Goal: Task Accomplishment & Management: Manage account settings

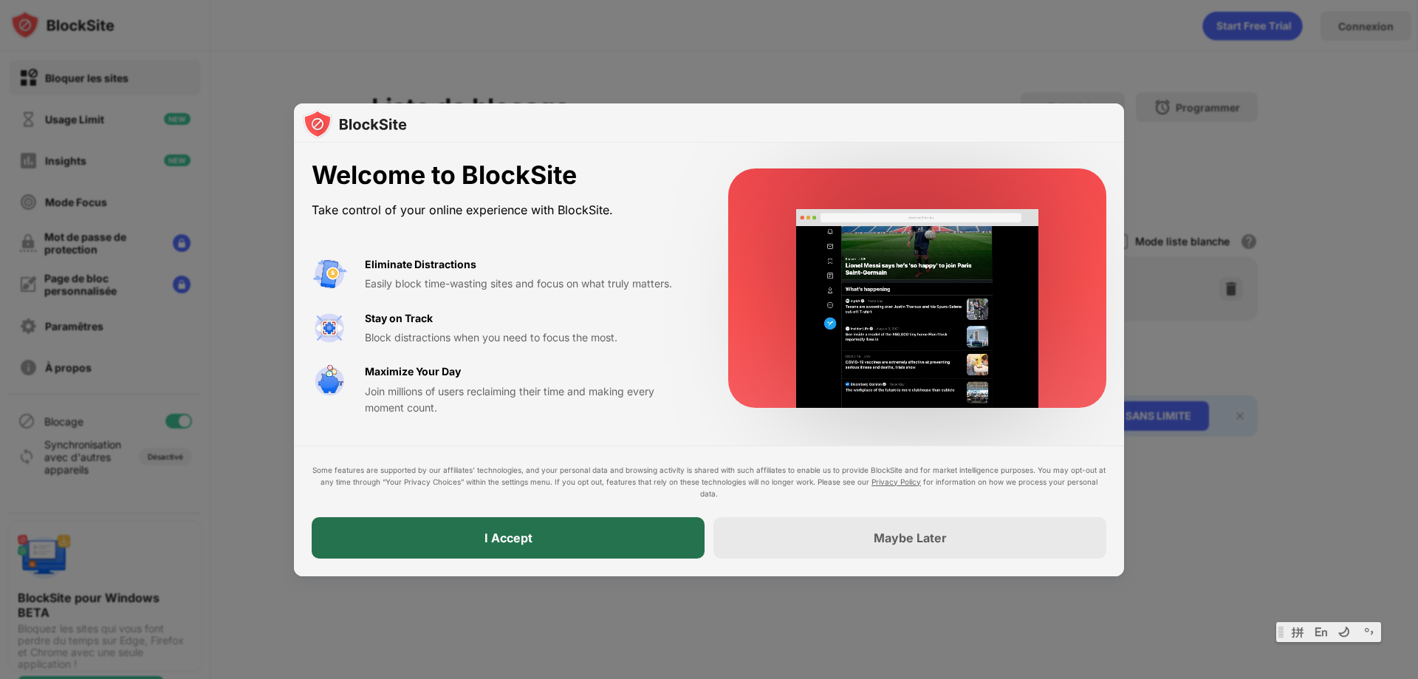
click at [668, 535] on div "I Accept" at bounding box center [508, 537] width 393 height 41
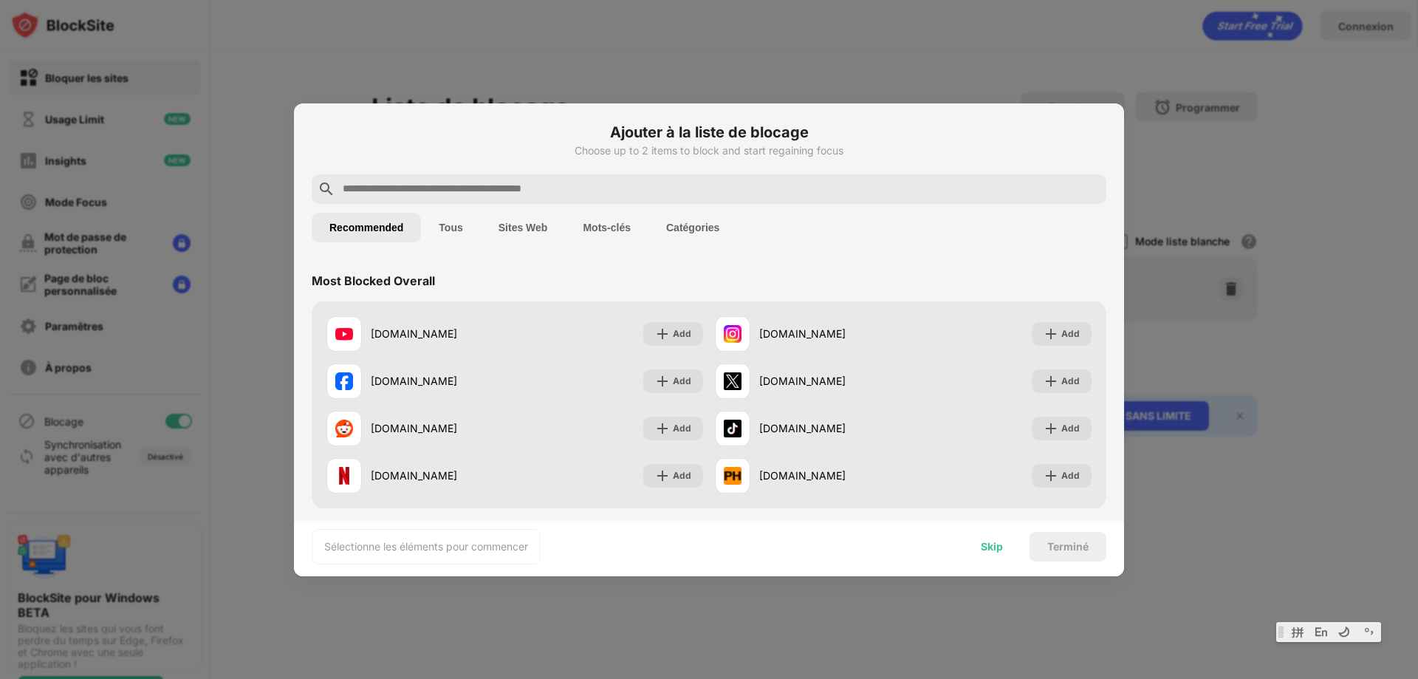
click at [995, 551] on div "Skip" at bounding box center [992, 547] width 22 height 12
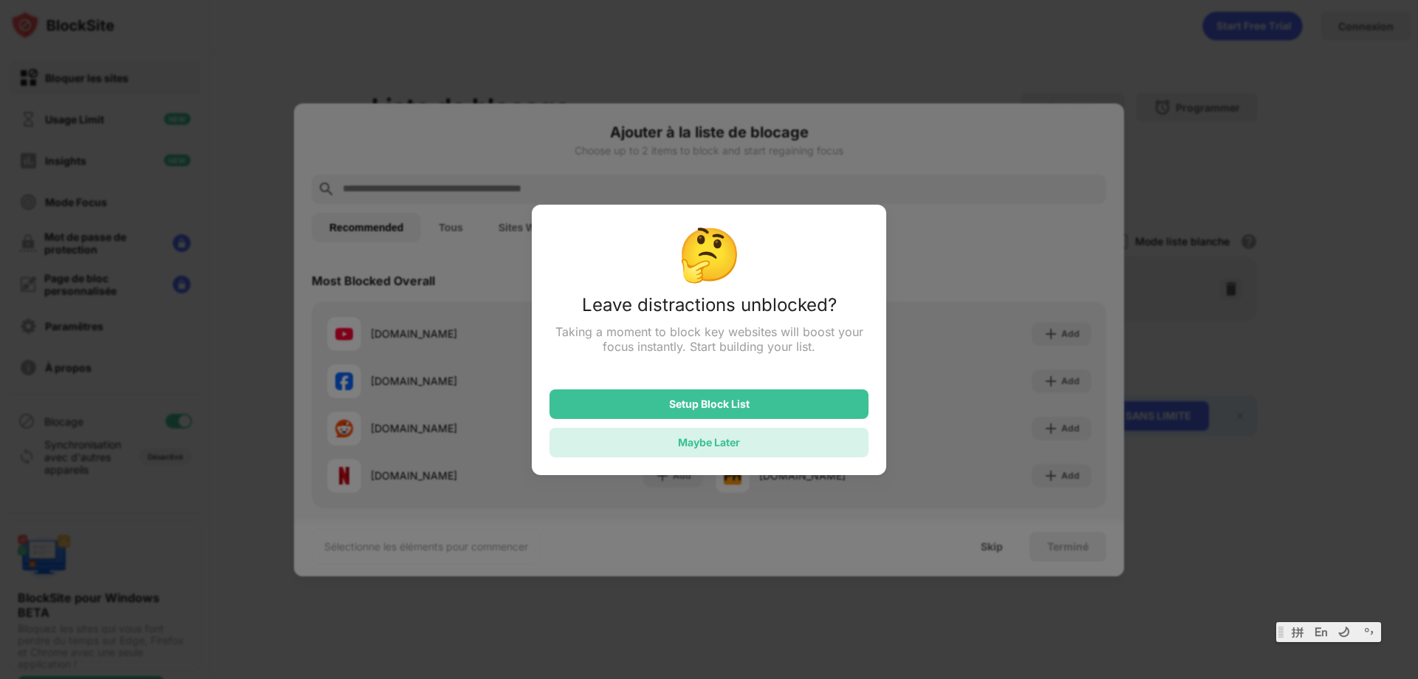
click at [739, 448] on div "Maybe Later" at bounding box center [709, 442] width 62 height 13
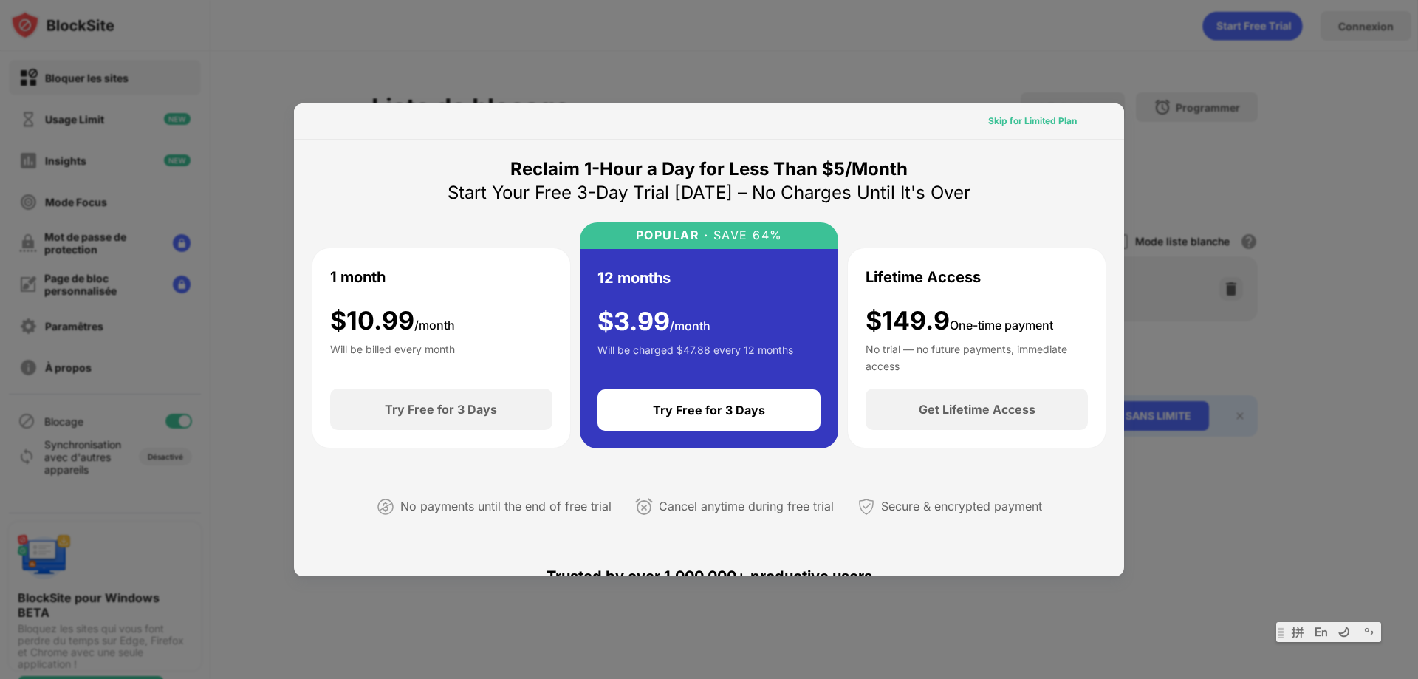
click at [1053, 126] on div "Skip for Limited Plan" at bounding box center [1032, 121] width 89 height 15
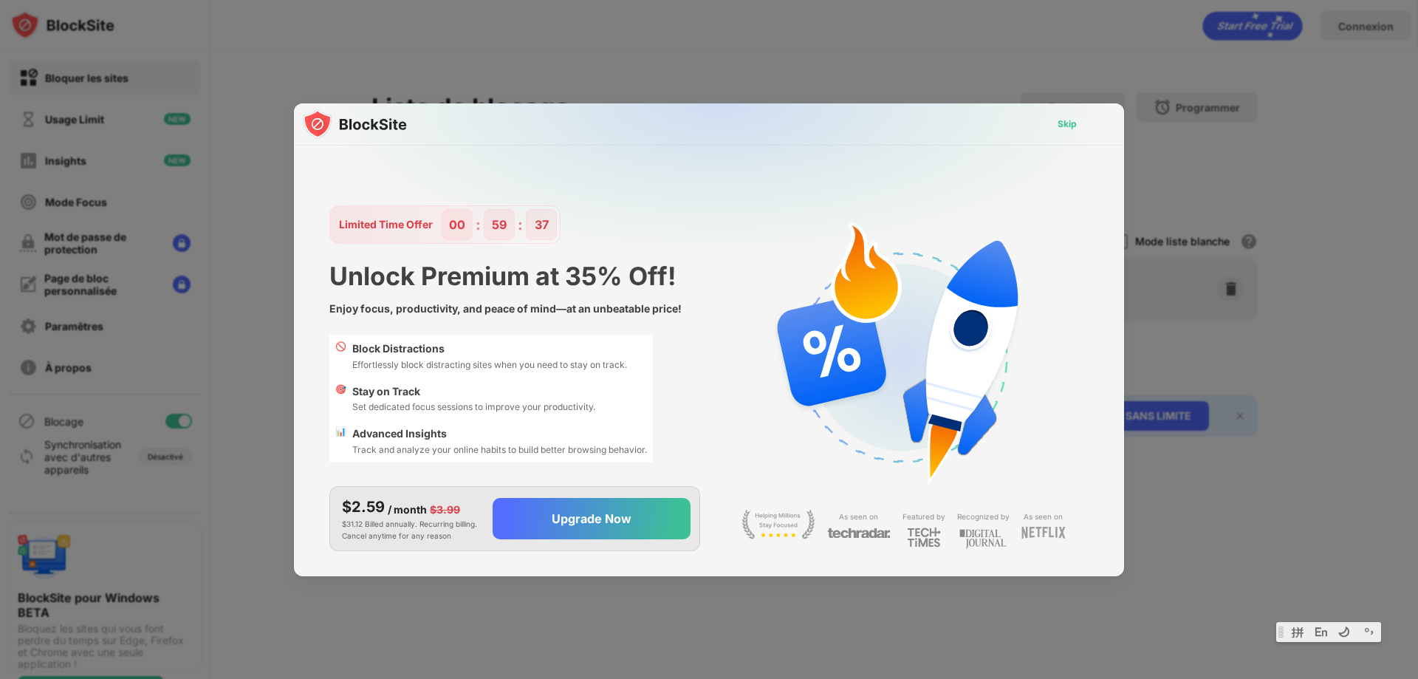
click at [1074, 123] on div "Skip" at bounding box center [1066, 124] width 19 height 15
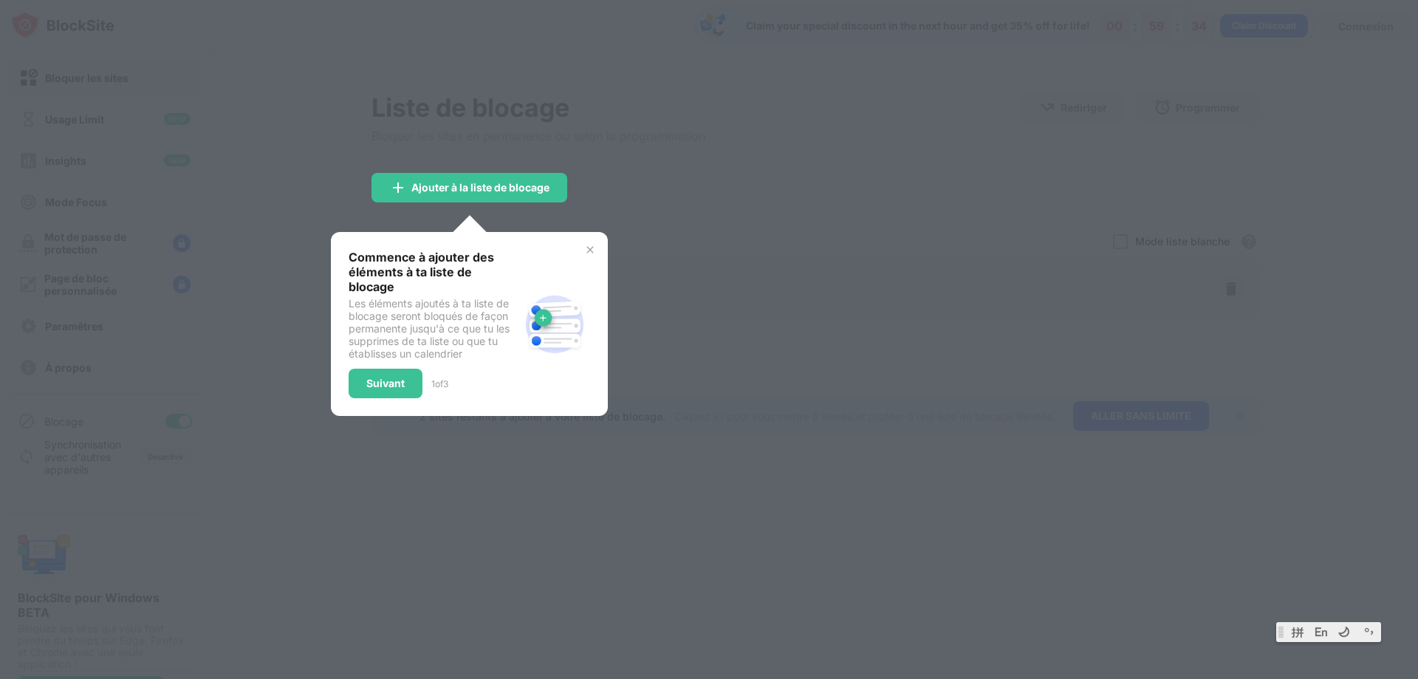
click at [576, 249] on div "Commence à ajouter des éléments à ta liste de blocage Les éléments ajoutés à ta…" at bounding box center [469, 324] width 277 height 184
click at [584, 249] on img at bounding box center [590, 250] width 12 height 12
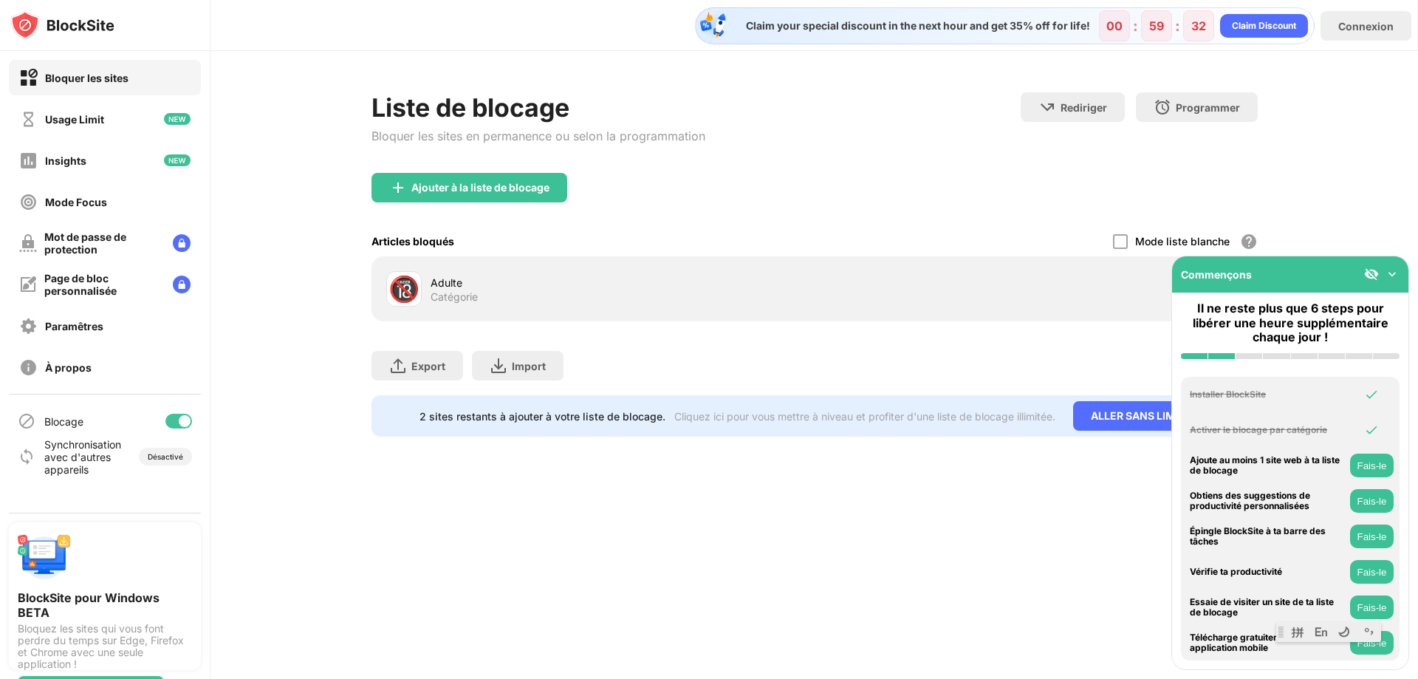
click at [1390, 275] on img at bounding box center [1391, 274] width 15 height 15
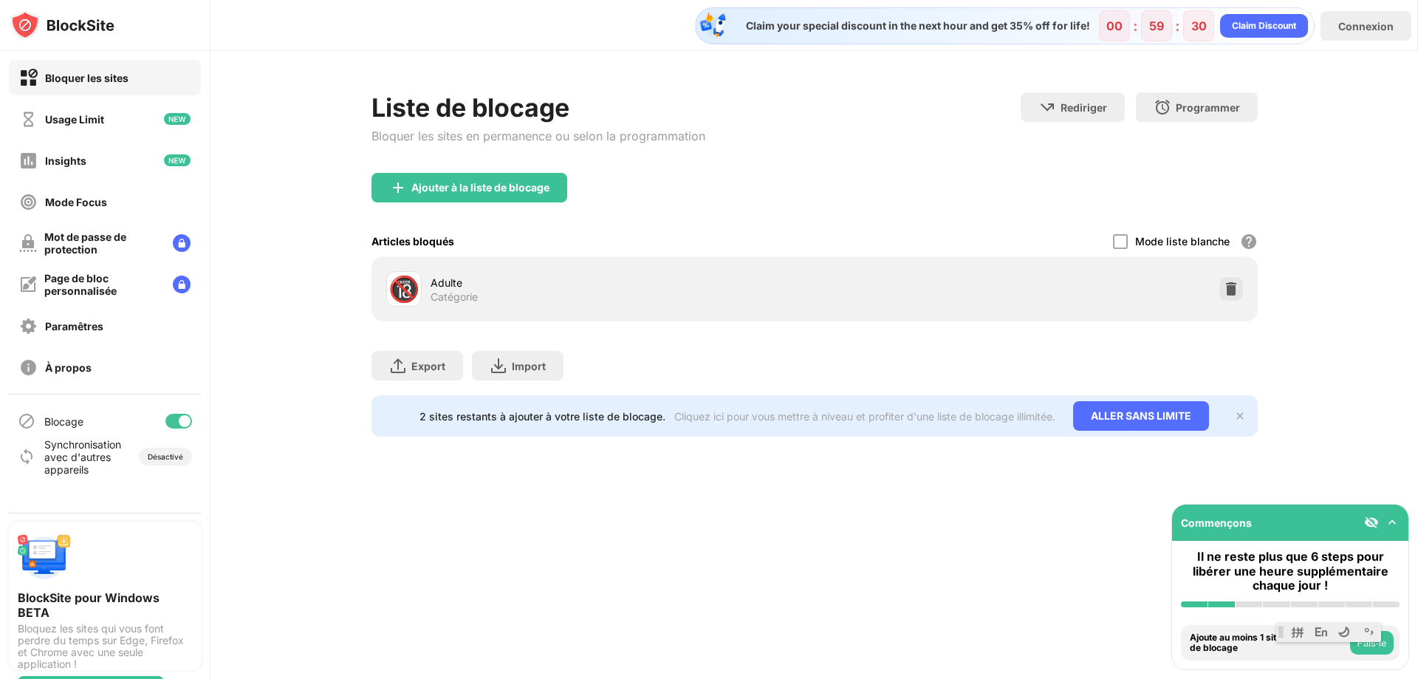
click at [1393, 521] on img at bounding box center [1391, 522] width 15 height 15
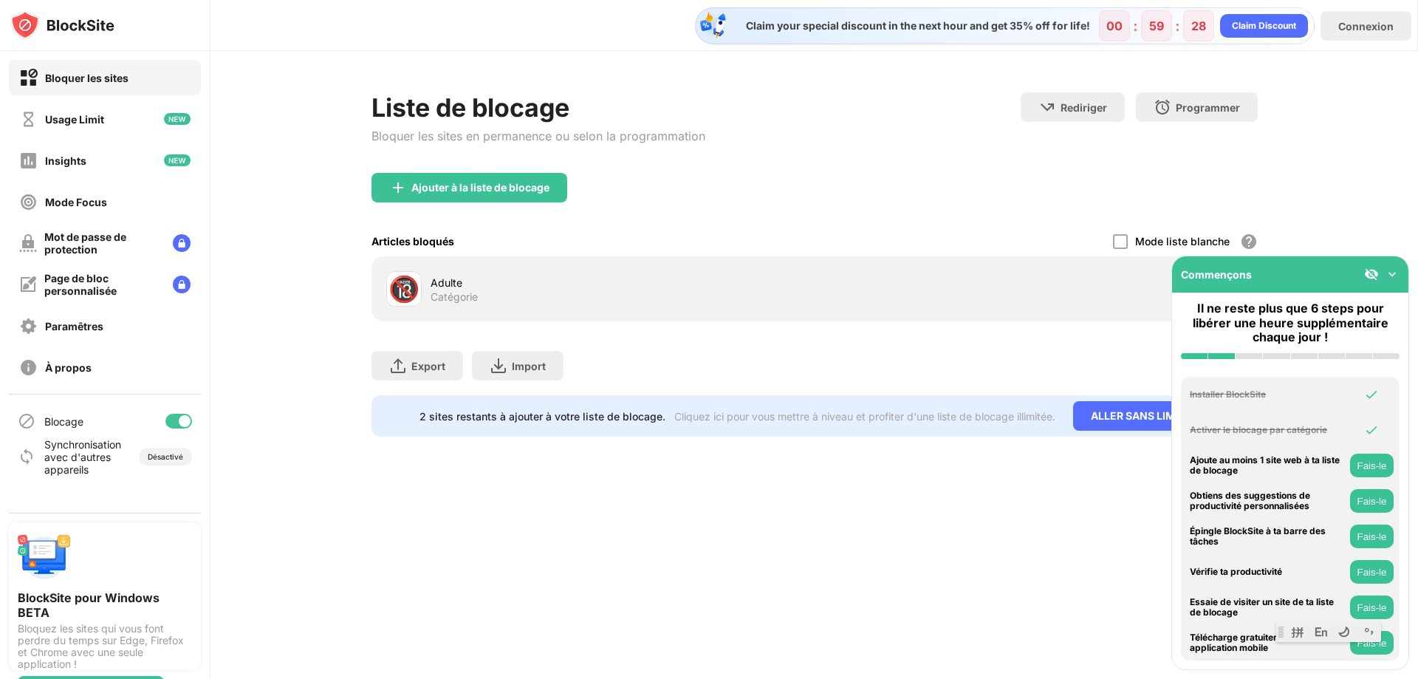
click at [1388, 274] on img at bounding box center [1391, 274] width 15 height 15
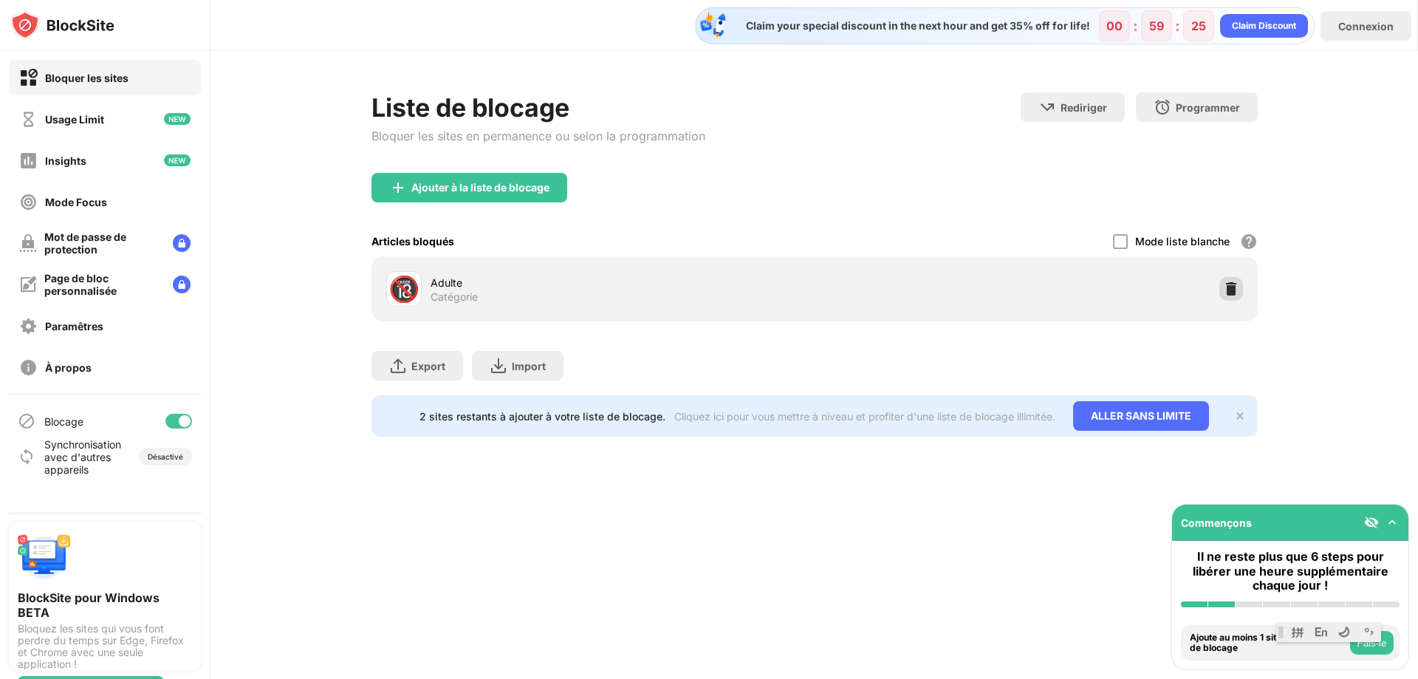
click at [1227, 289] on img at bounding box center [1231, 288] width 15 height 15
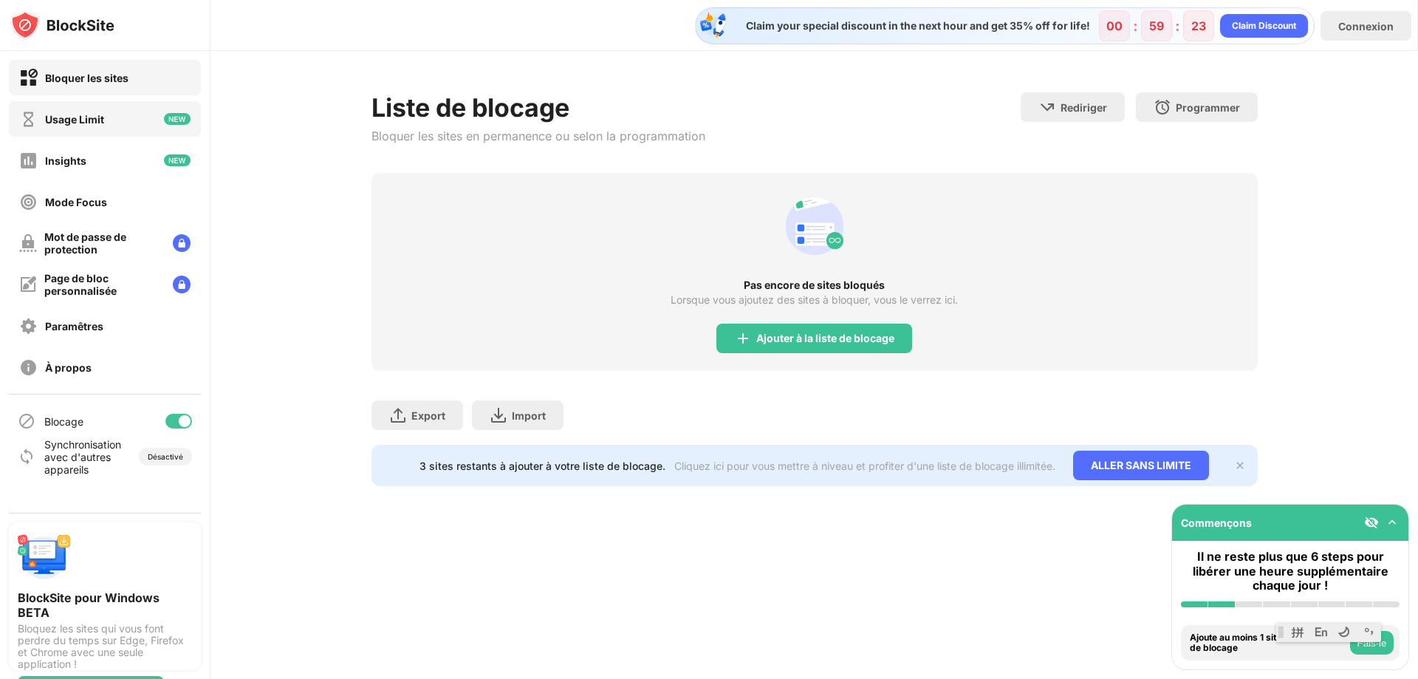
click at [101, 120] on div "Usage Limit" at bounding box center [74, 119] width 59 height 13
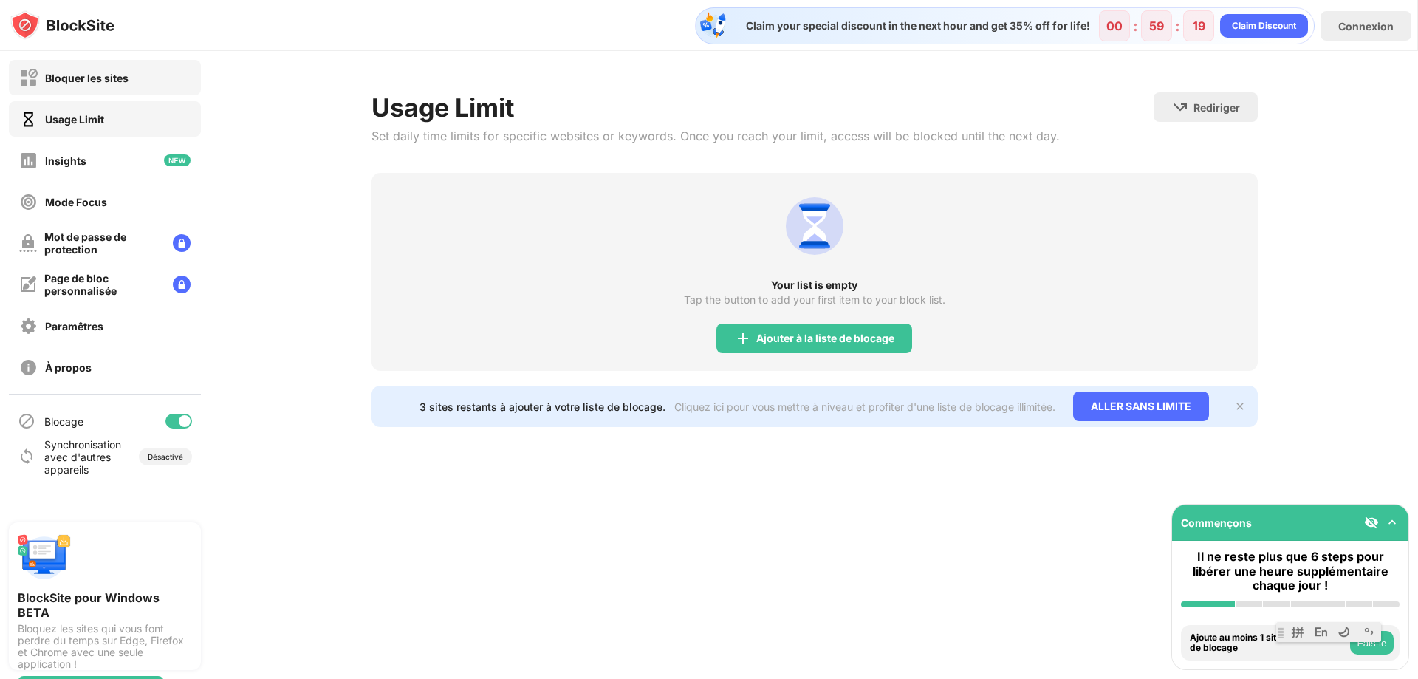
click at [79, 87] on div "Bloquer les sites" at bounding box center [105, 77] width 192 height 35
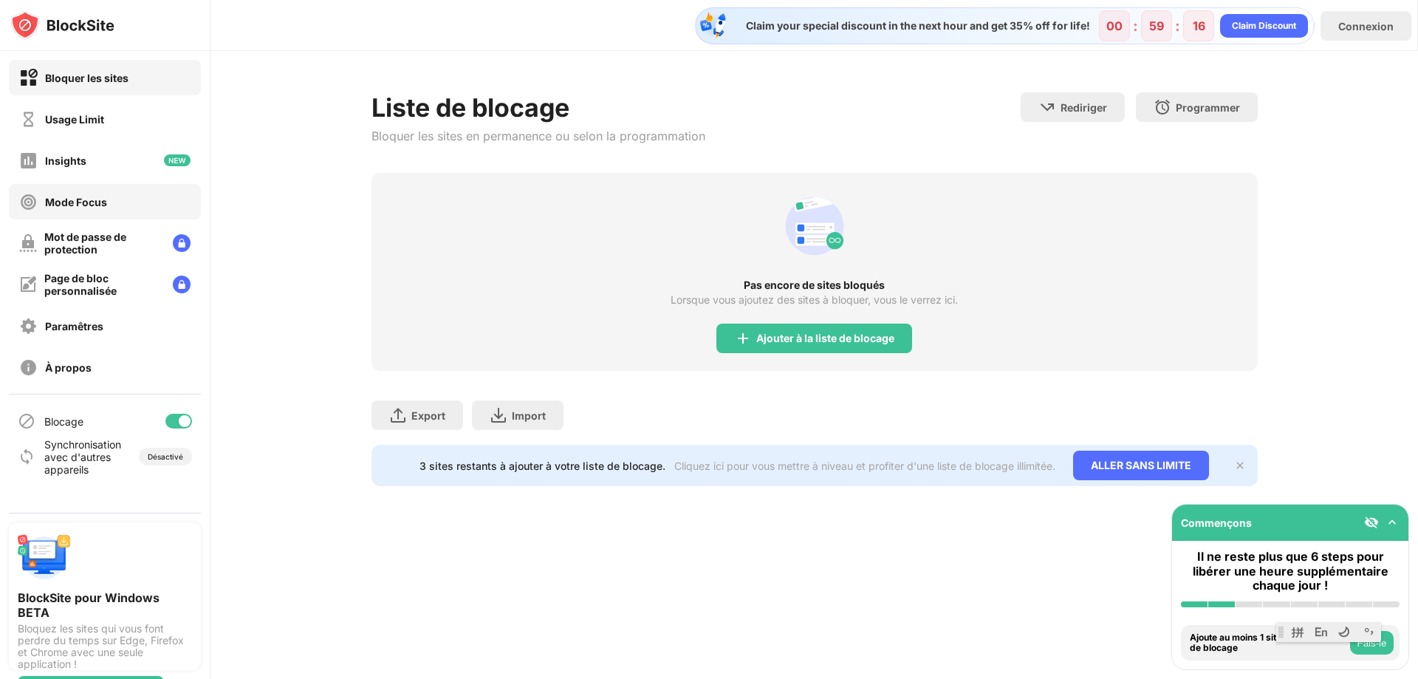
click at [111, 204] on div "Mode Focus" at bounding box center [105, 201] width 192 height 35
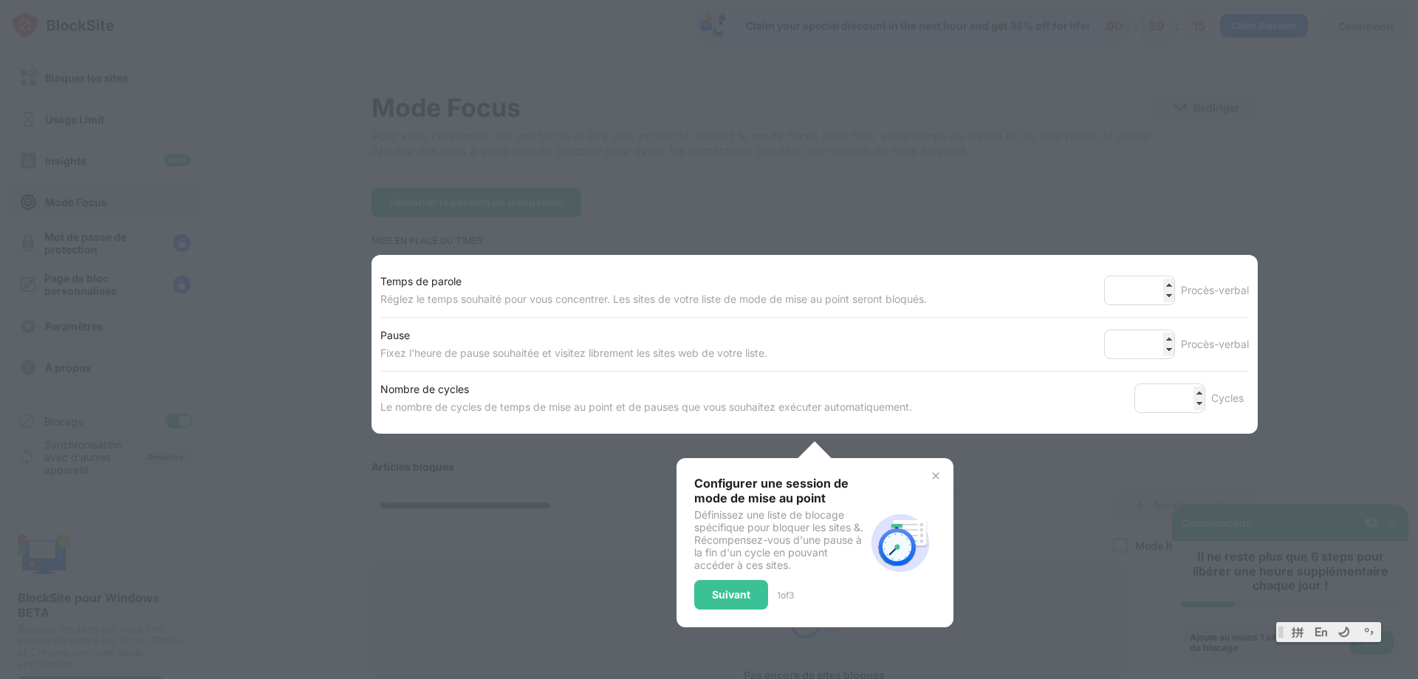
click at [97, 76] on div at bounding box center [709, 339] width 1418 height 679
click at [733, 594] on div "Suivant" at bounding box center [731, 594] width 38 height 12
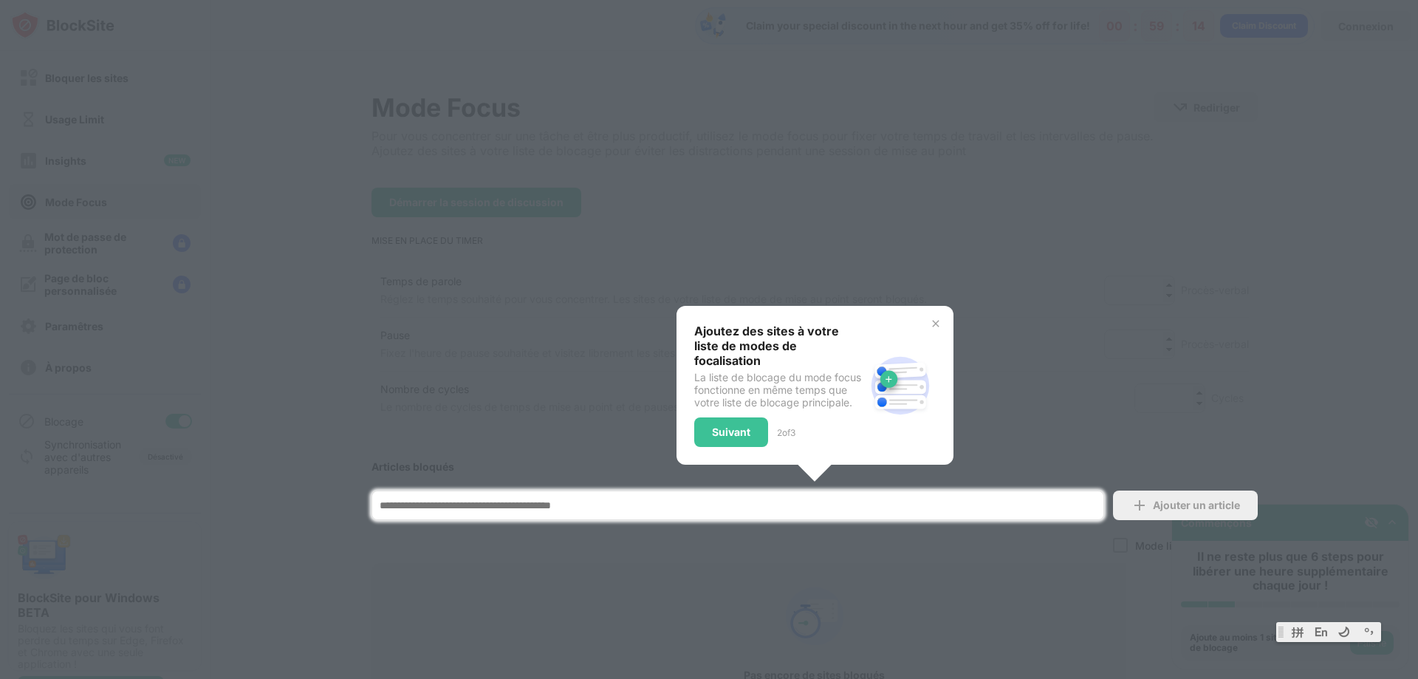
scroll to position [161, 0]
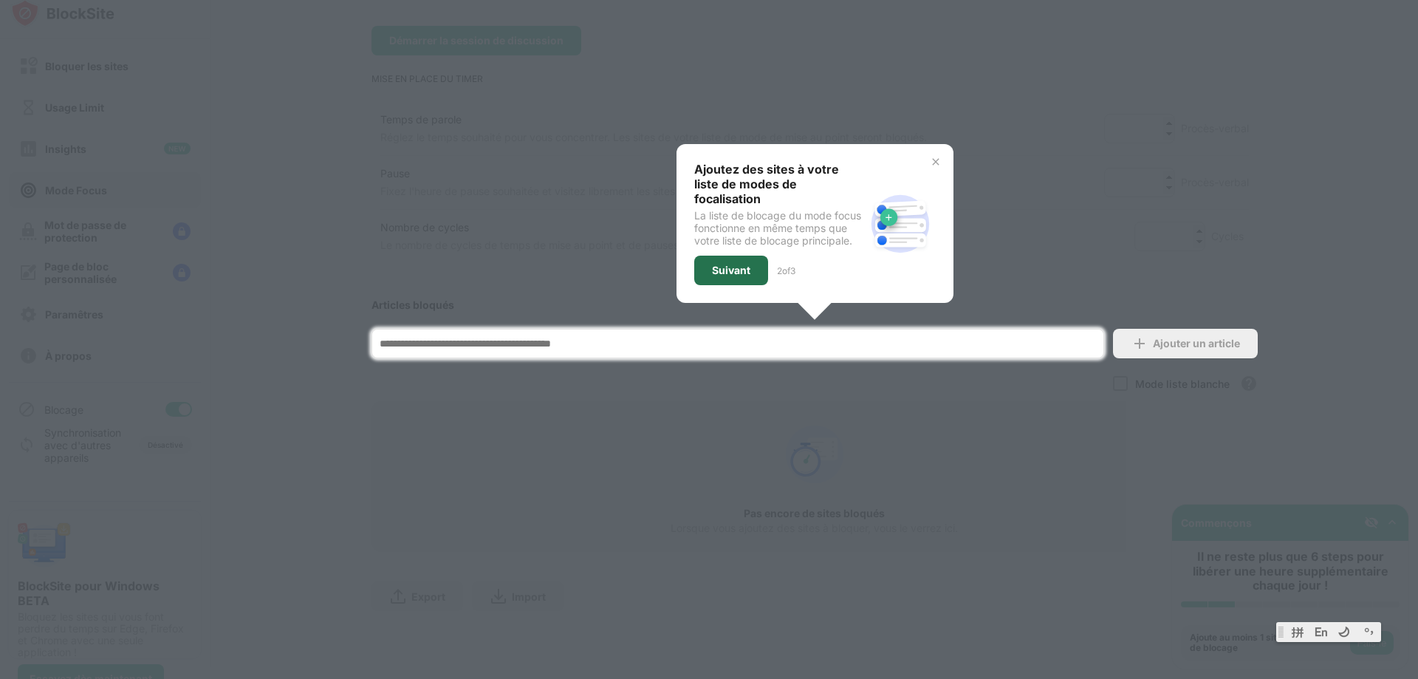
click at [741, 255] on div "Suivant" at bounding box center [731, 270] width 74 height 30
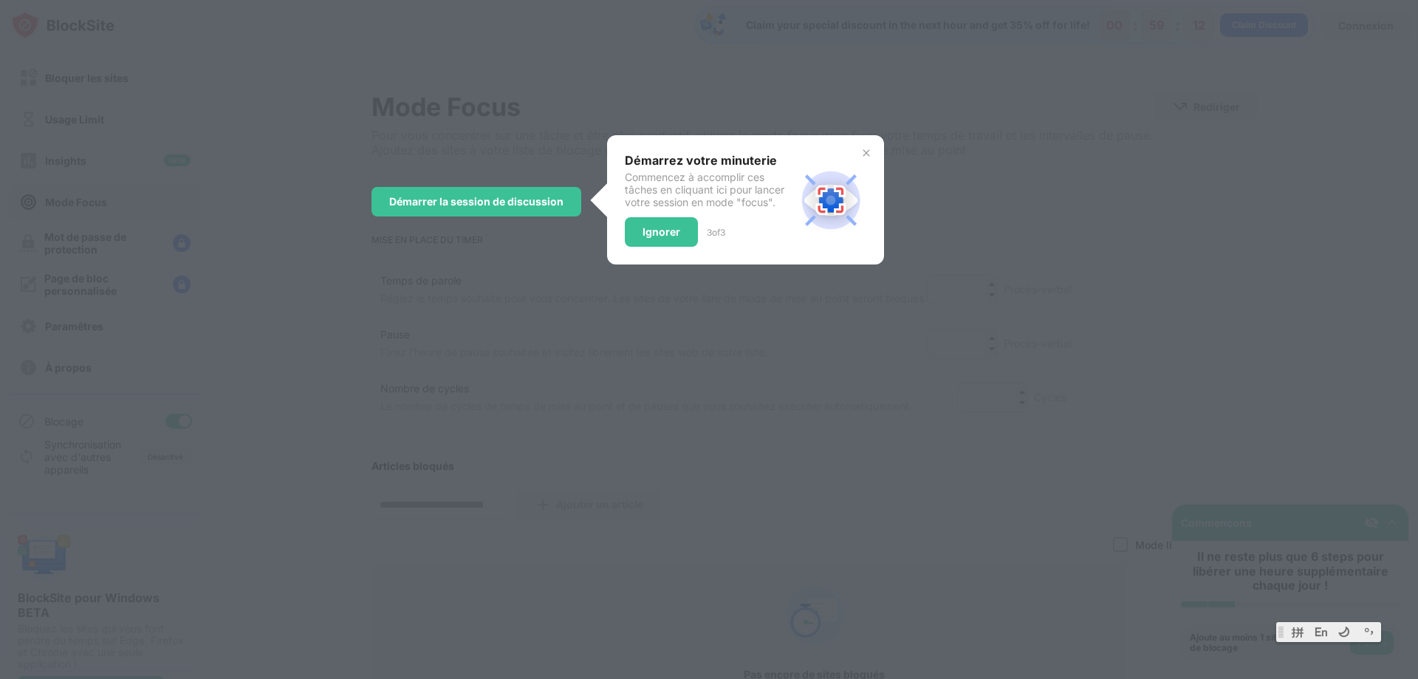
scroll to position [0, 0]
click at [681, 233] on div "Ignorer" at bounding box center [661, 233] width 73 height 30
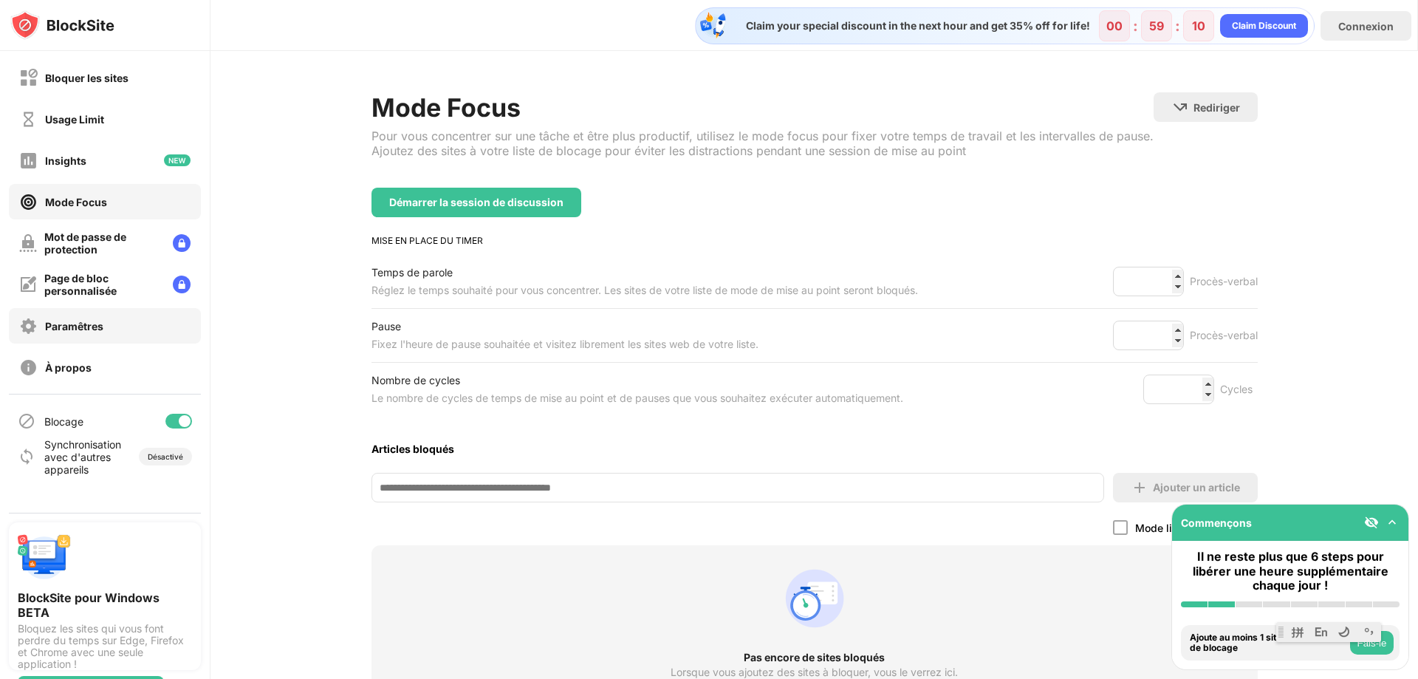
click at [114, 328] on div "Paramêtres" at bounding box center [105, 325] width 192 height 35
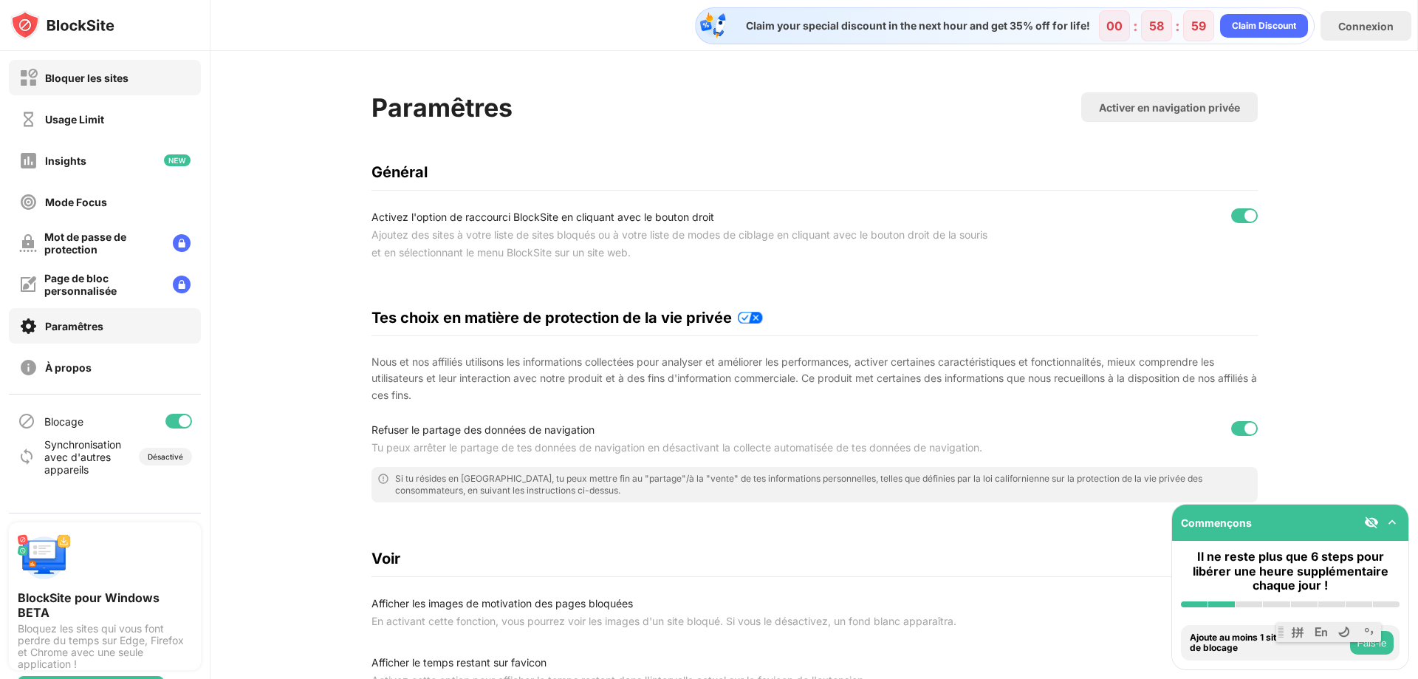
click at [89, 76] on div "Bloquer les sites" at bounding box center [86, 78] width 83 height 13
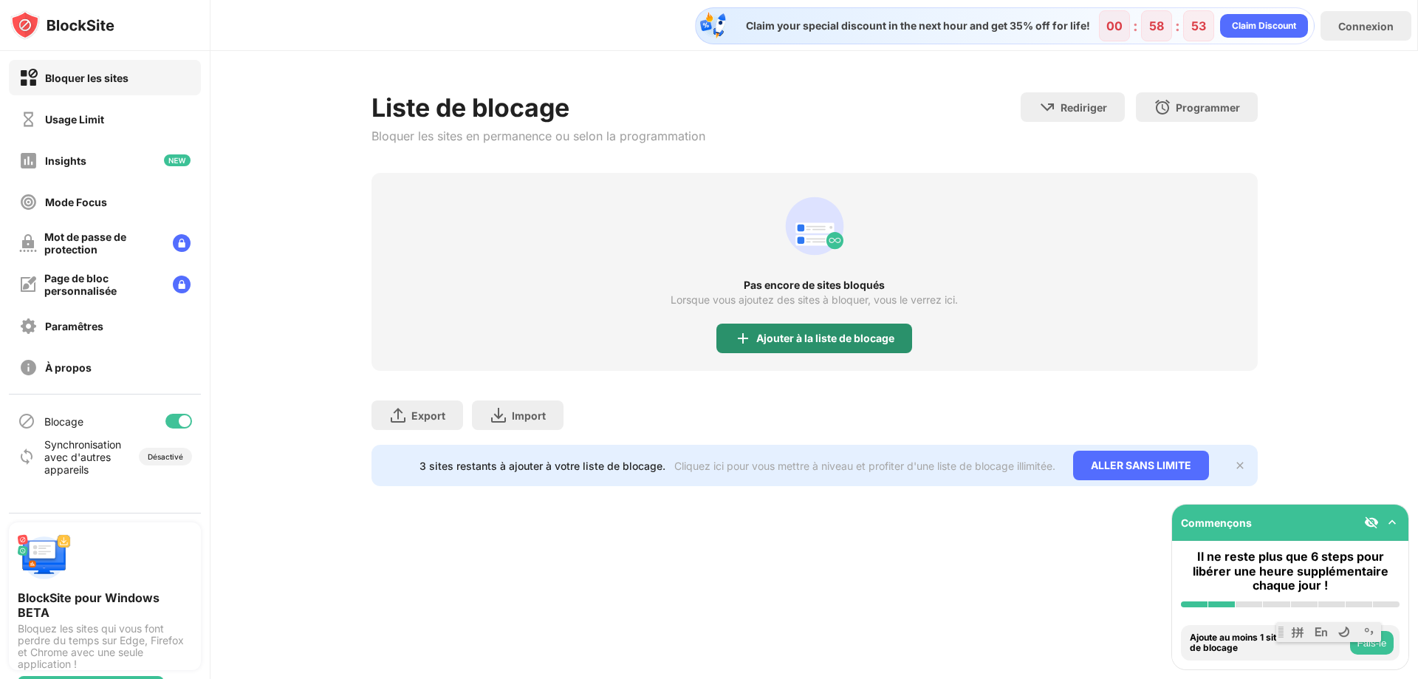
click at [827, 332] on div "Ajouter à la liste de blocage" at bounding box center [825, 338] width 138 height 12
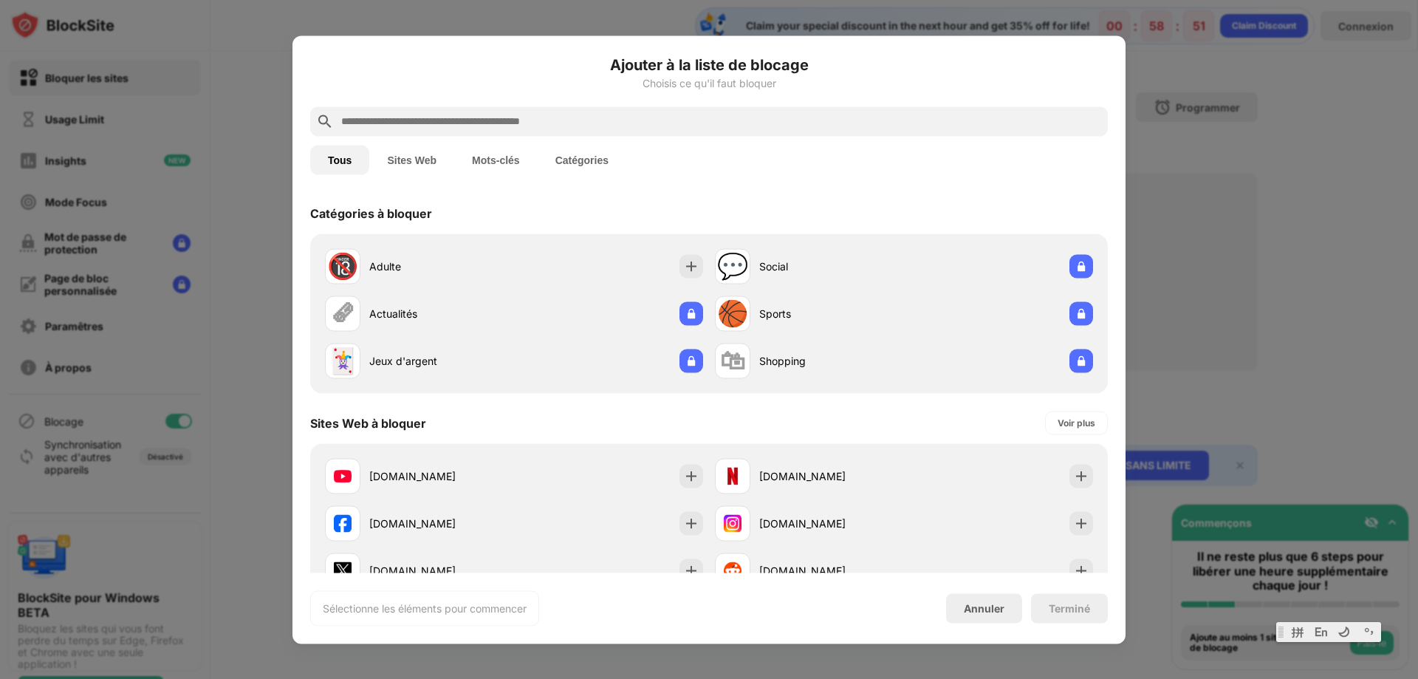
click at [513, 126] on input "text" at bounding box center [721, 121] width 762 height 18
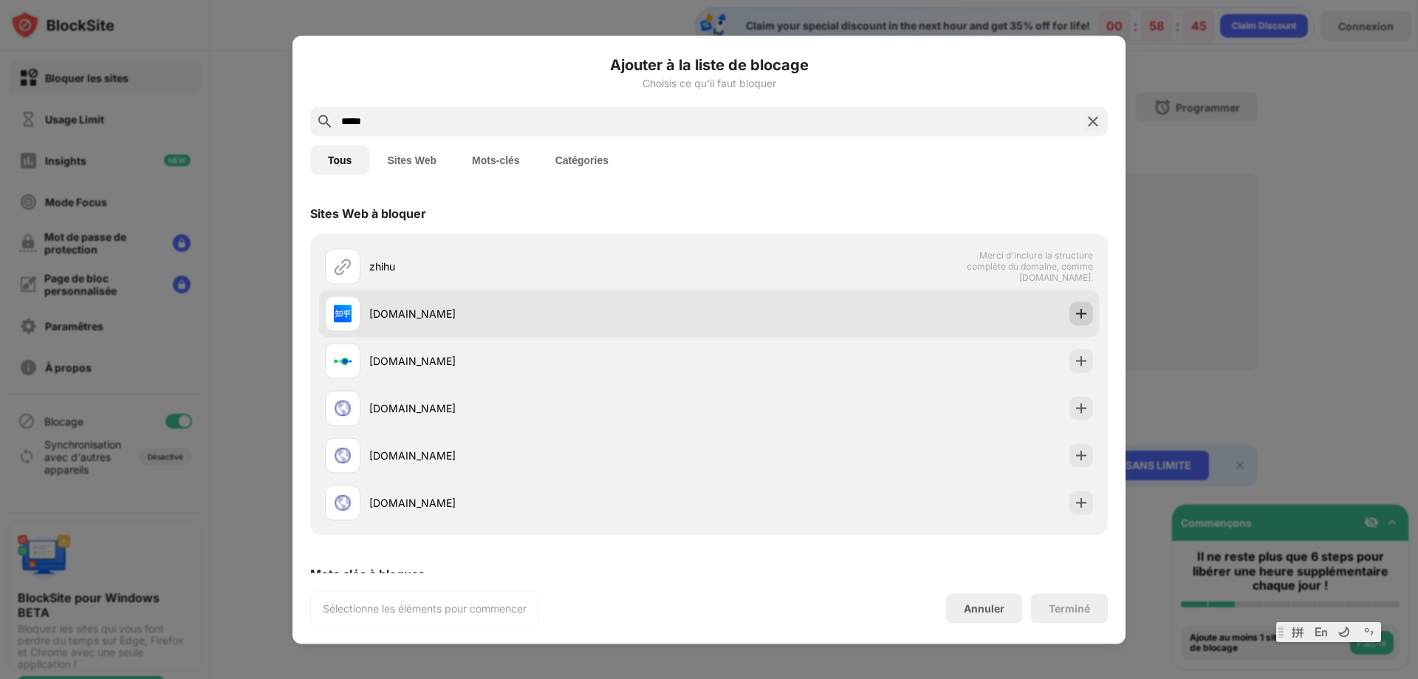
click at [1074, 315] on img at bounding box center [1081, 313] width 15 height 15
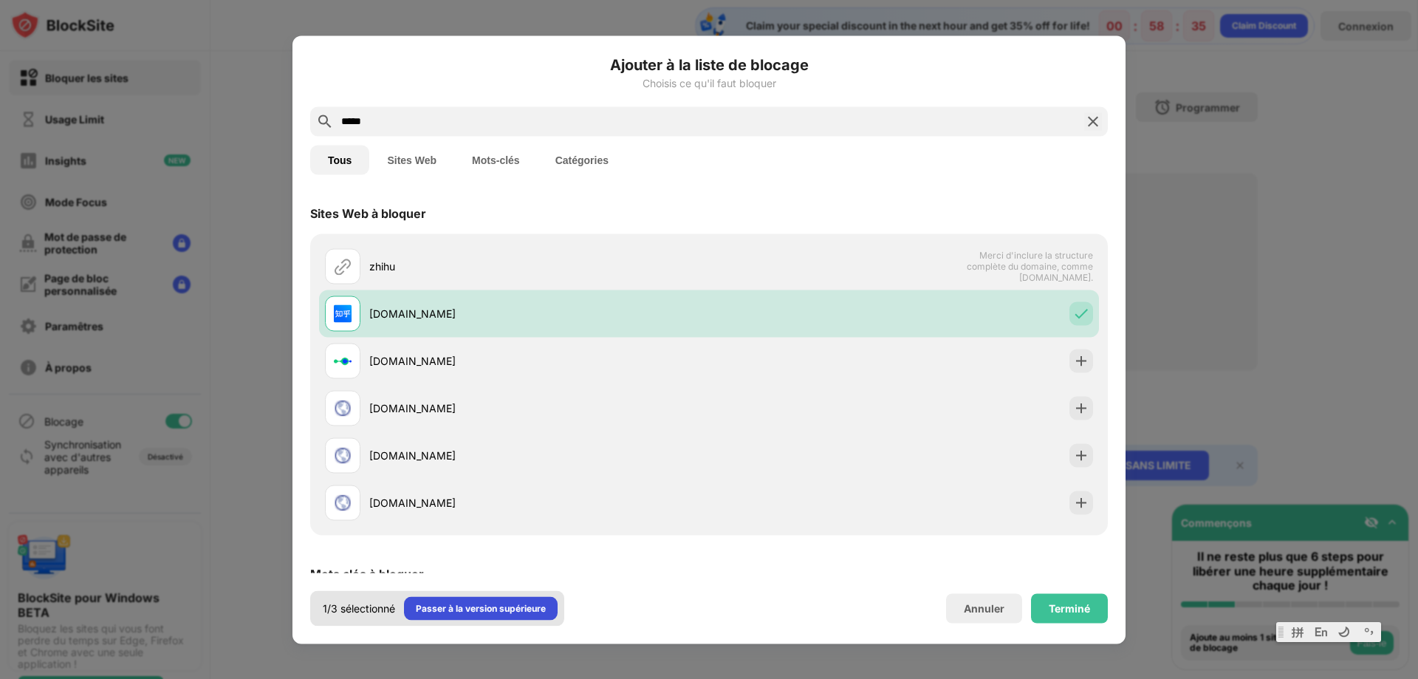
click at [543, 614] on div "Passer à la version supérieure" at bounding box center [481, 607] width 130 height 15
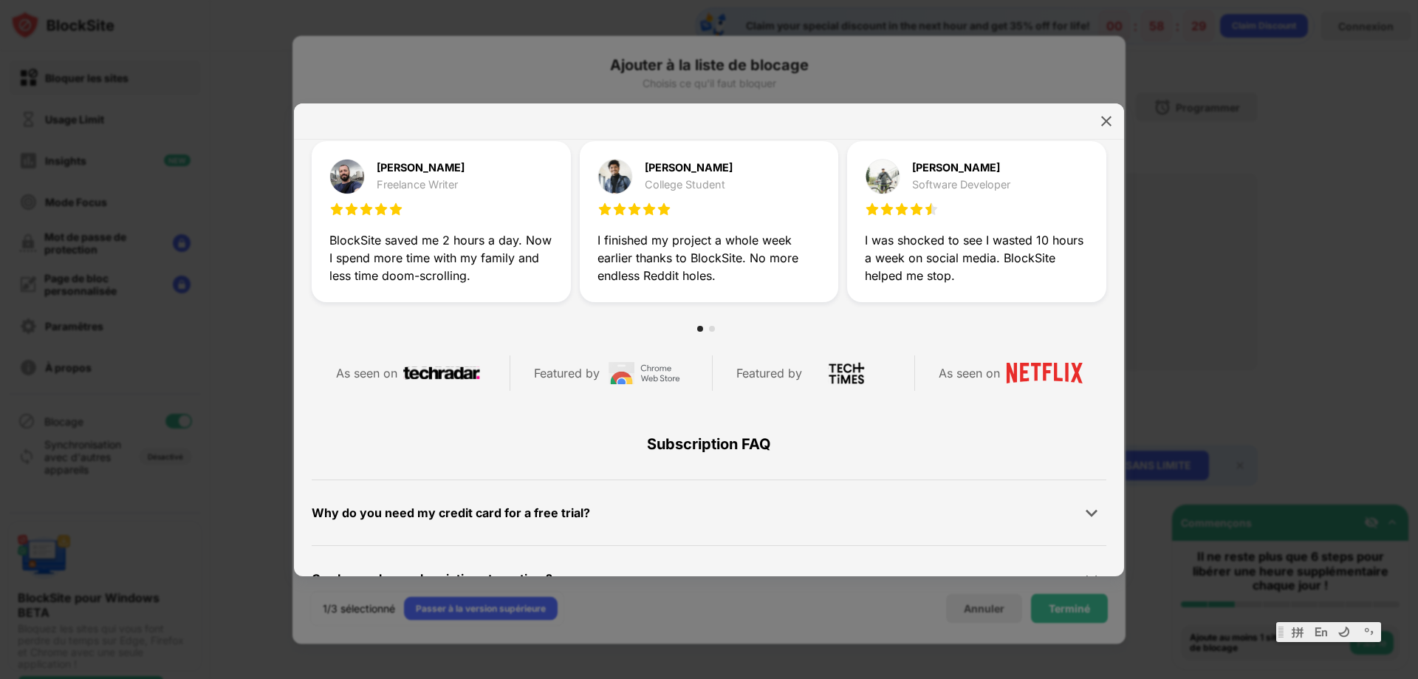
scroll to position [702, 0]
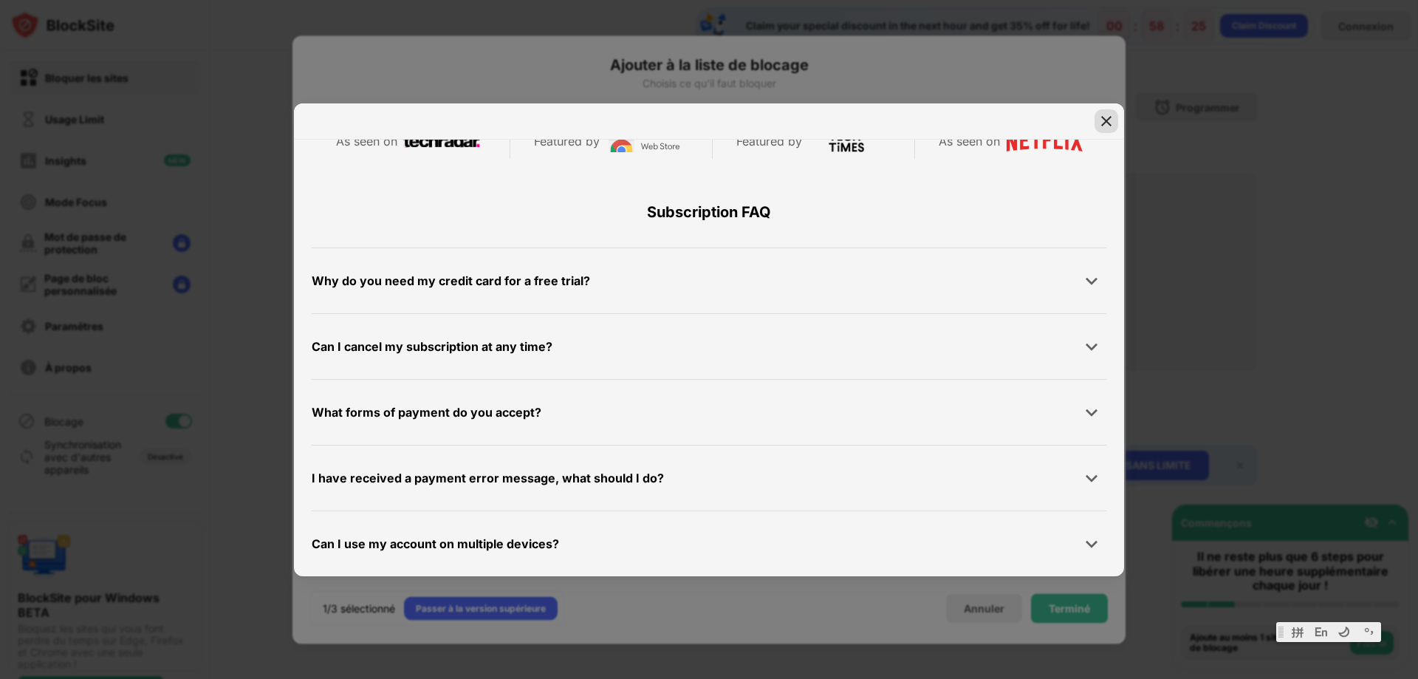
click at [1099, 121] on img at bounding box center [1106, 121] width 15 height 15
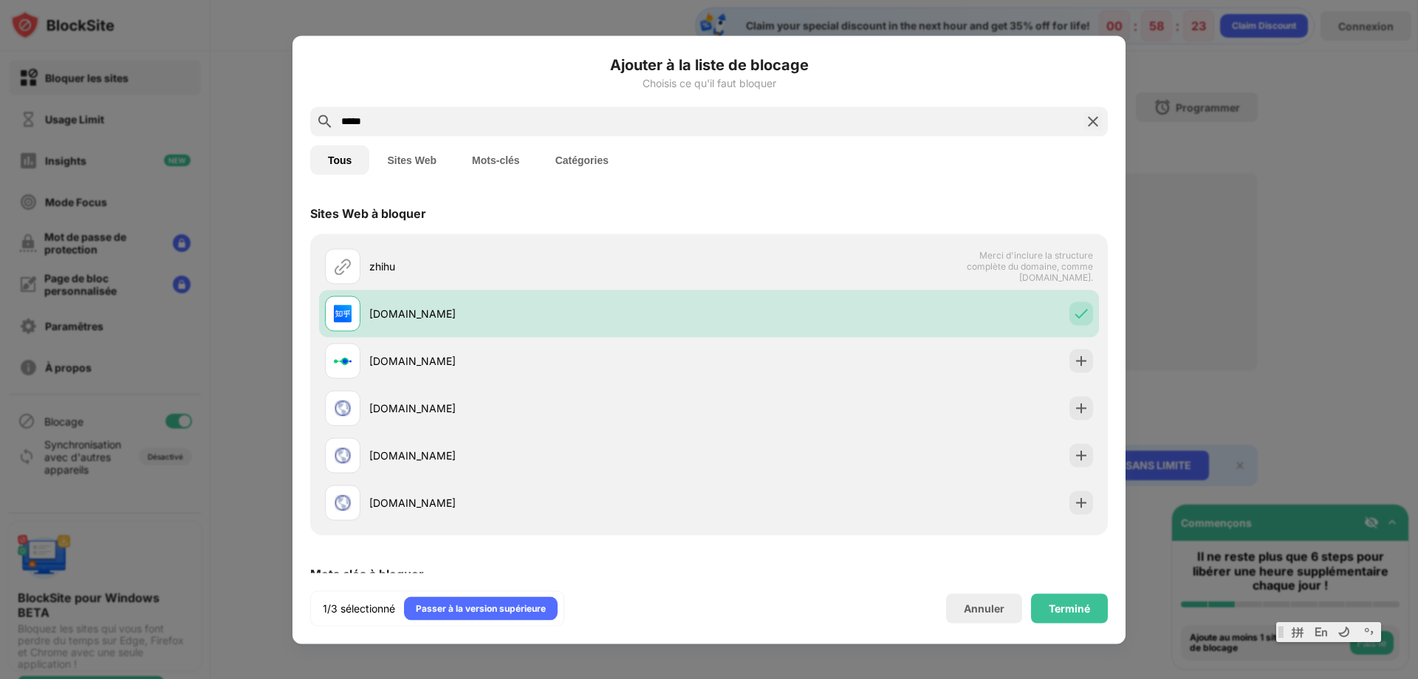
drag, startPoint x: 419, startPoint y: 128, endPoint x: 267, endPoint y: 134, distance: 152.9
click at [267, 678] on div "Ajouter à la liste de blocage Choisis ce qu'il faut bloquer ***** Tous Sites We…" at bounding box center [709, 679] width 1418 height 0
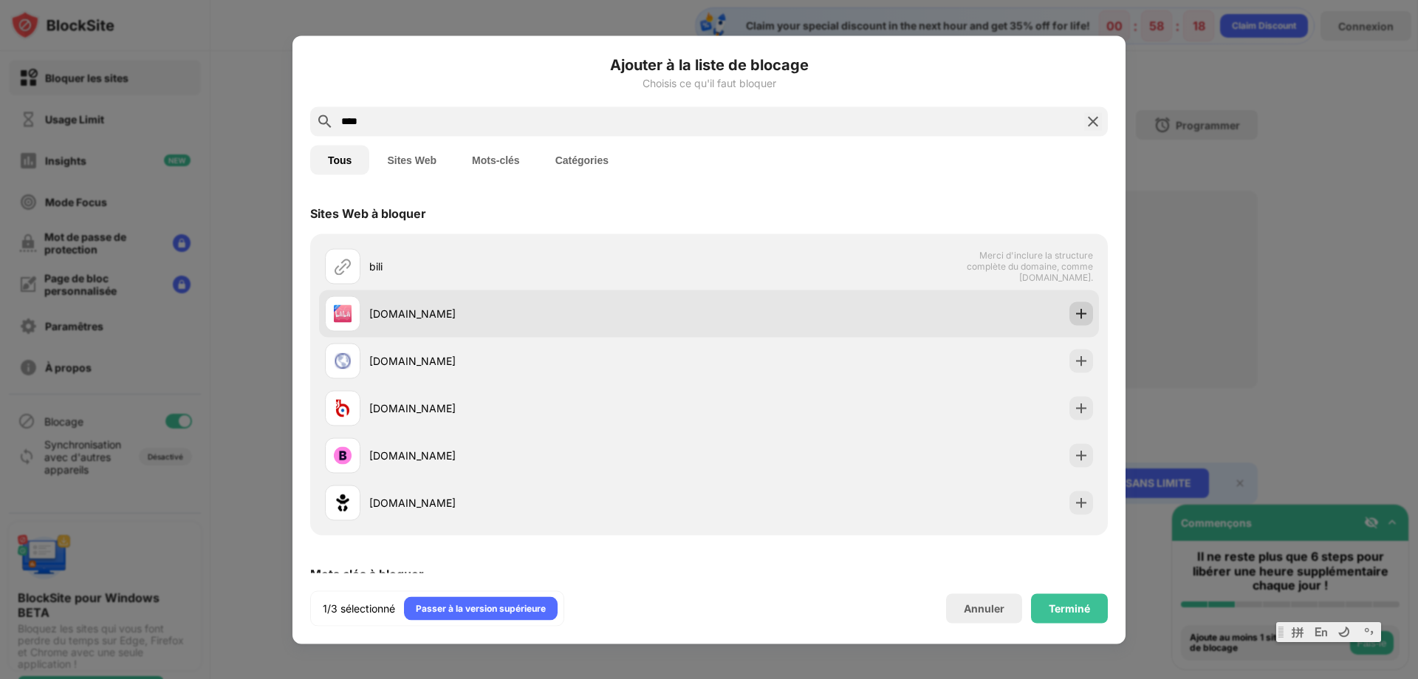
type input "****"
click at [1074, 318] on img at bounding box center [1081, 313] width 15 height 15
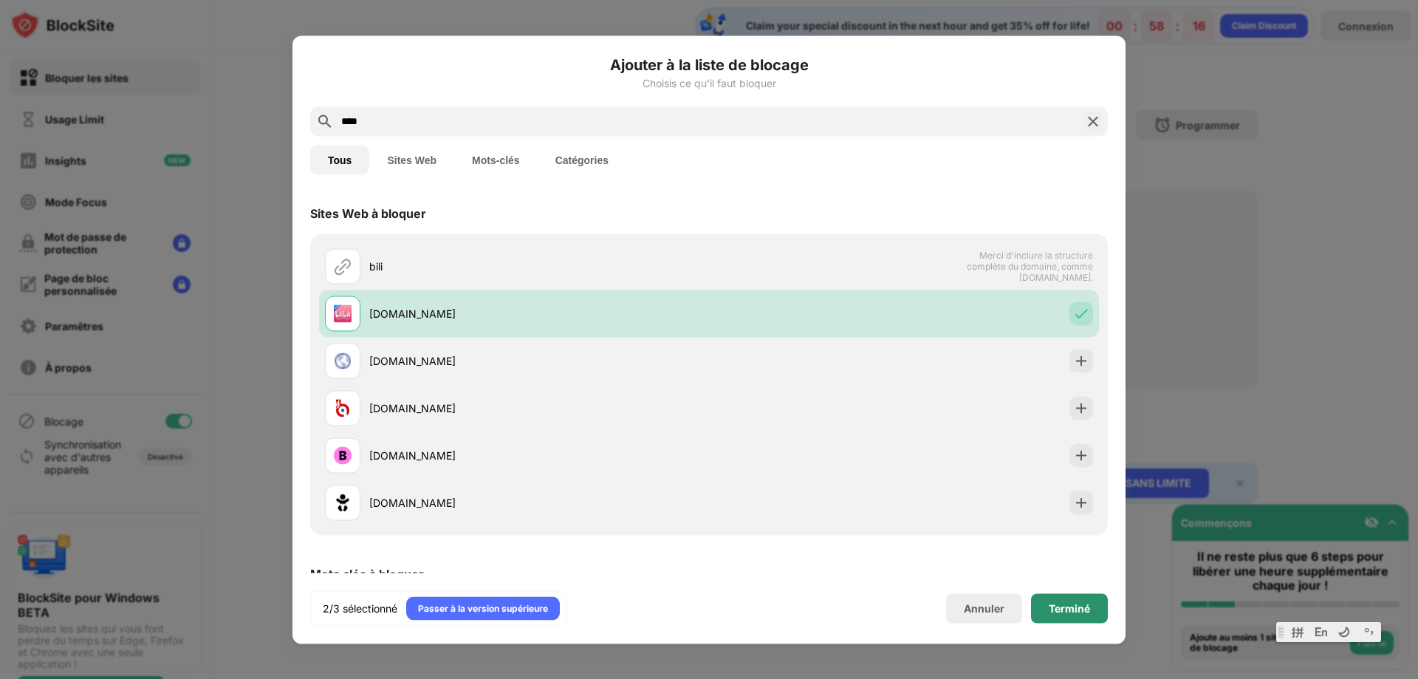
click at [1050, 610] on div "Terminé" at bounding box center [1069, 608] width 41 height 12
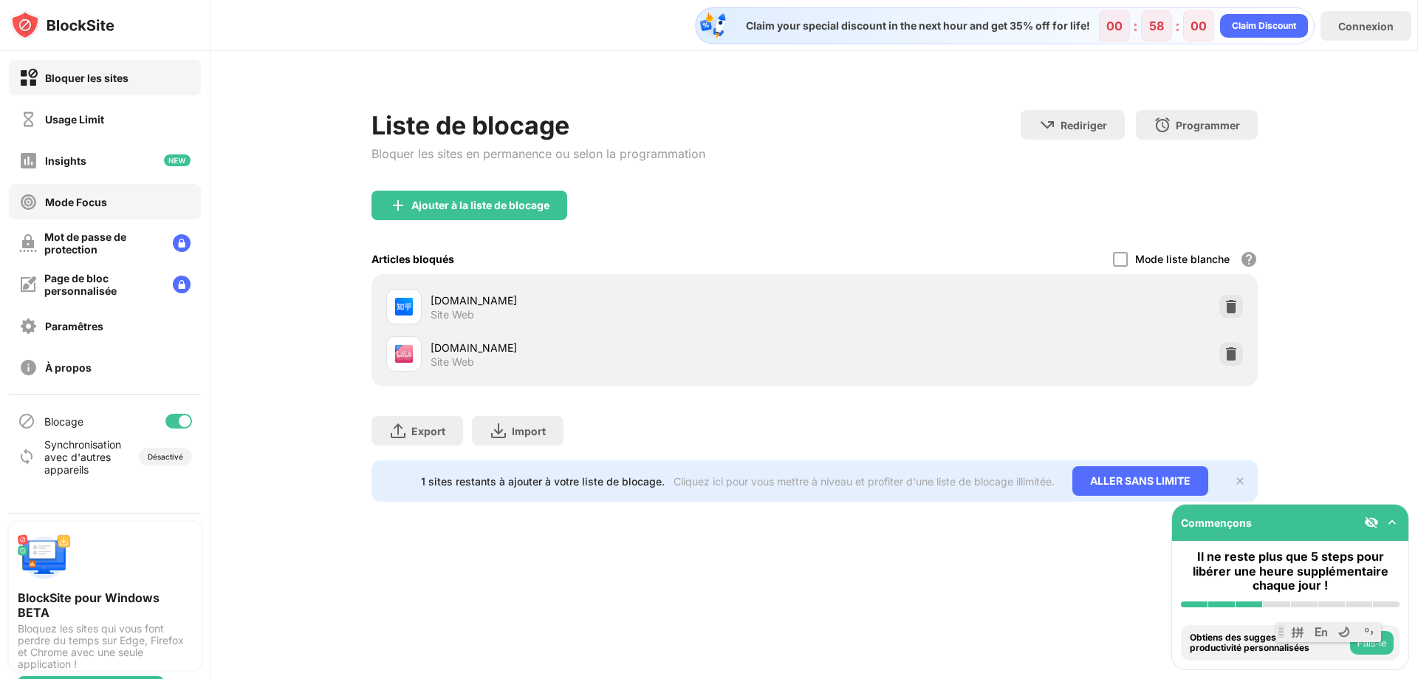
click at [95, 198] on div "Mode Focus" at bounding box center [76, 202] width 62 height 13
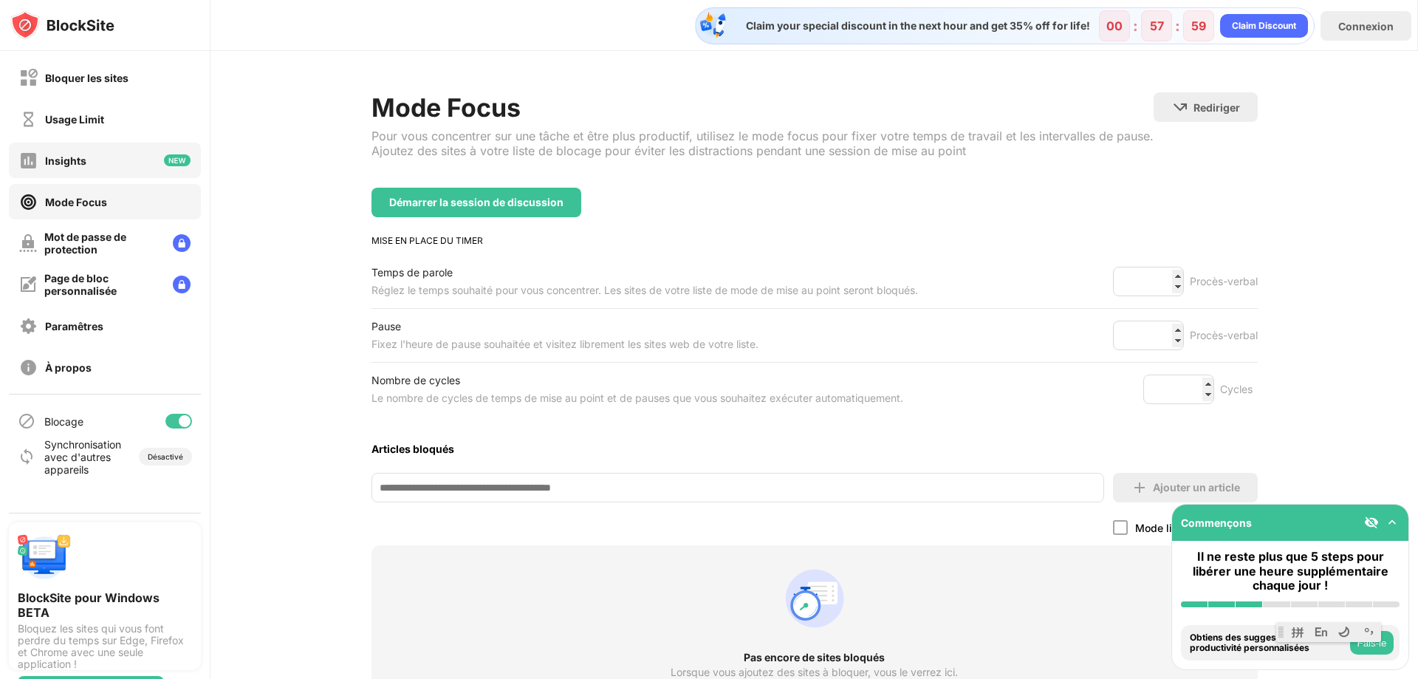
click at [93, 167] on div "Insights" at bounding box center [105, 160] width 192 height 35
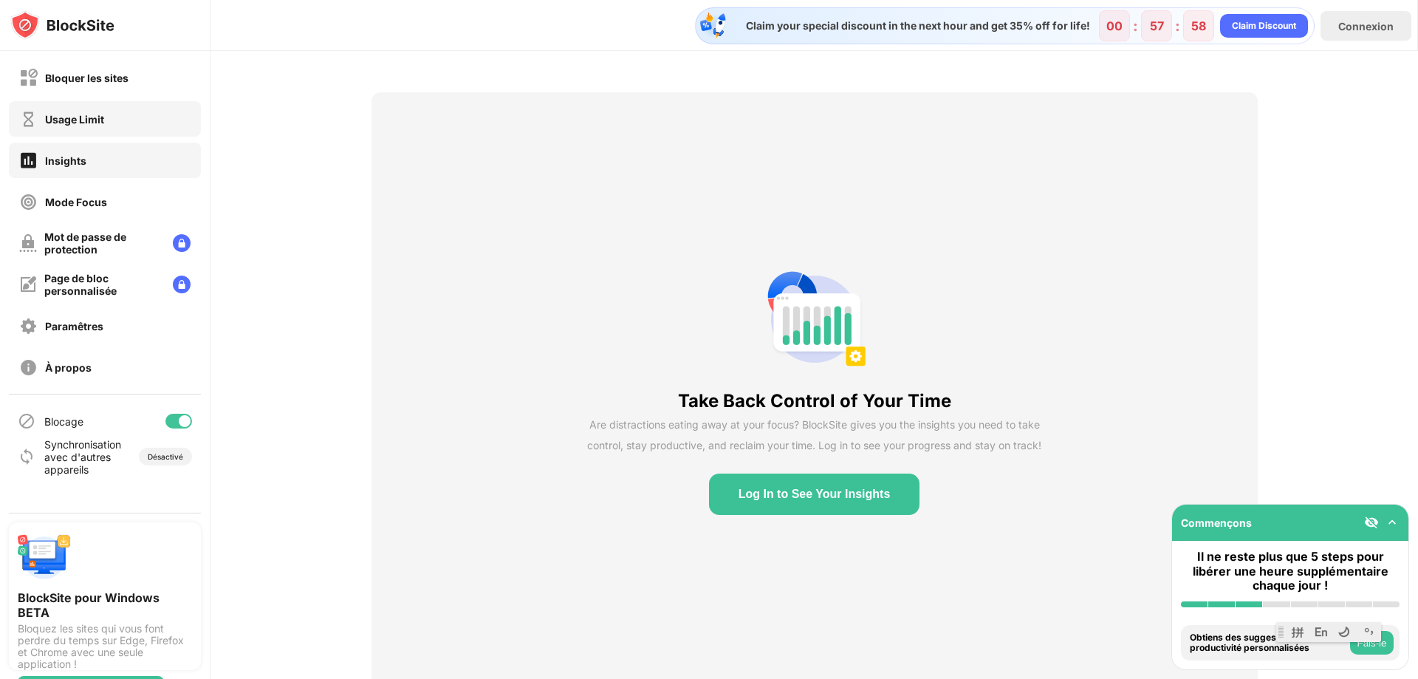
click at [92, 124] on div "Usage Limit" at bounding box center [74, 119] width 59 height 13
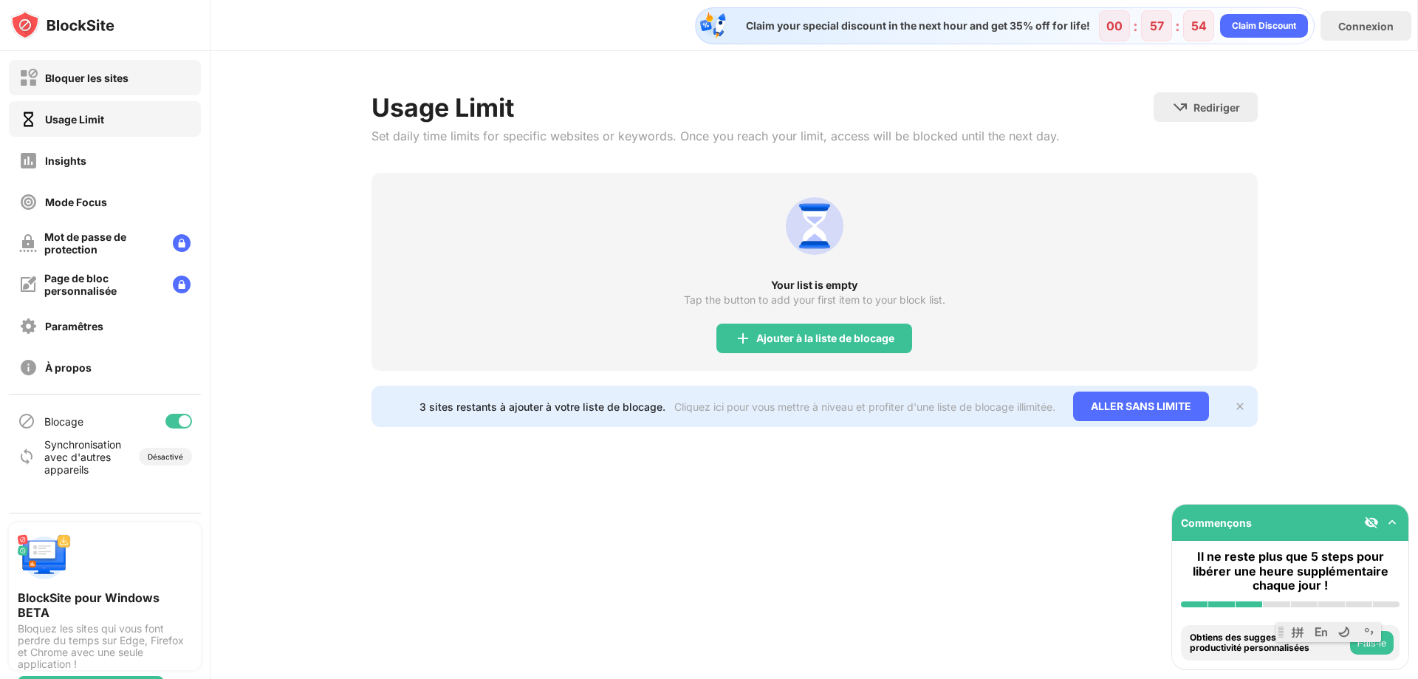
click at [97, 94] on div "Bloquer les sites" at bounding box center [105, 77] width 192 height 35
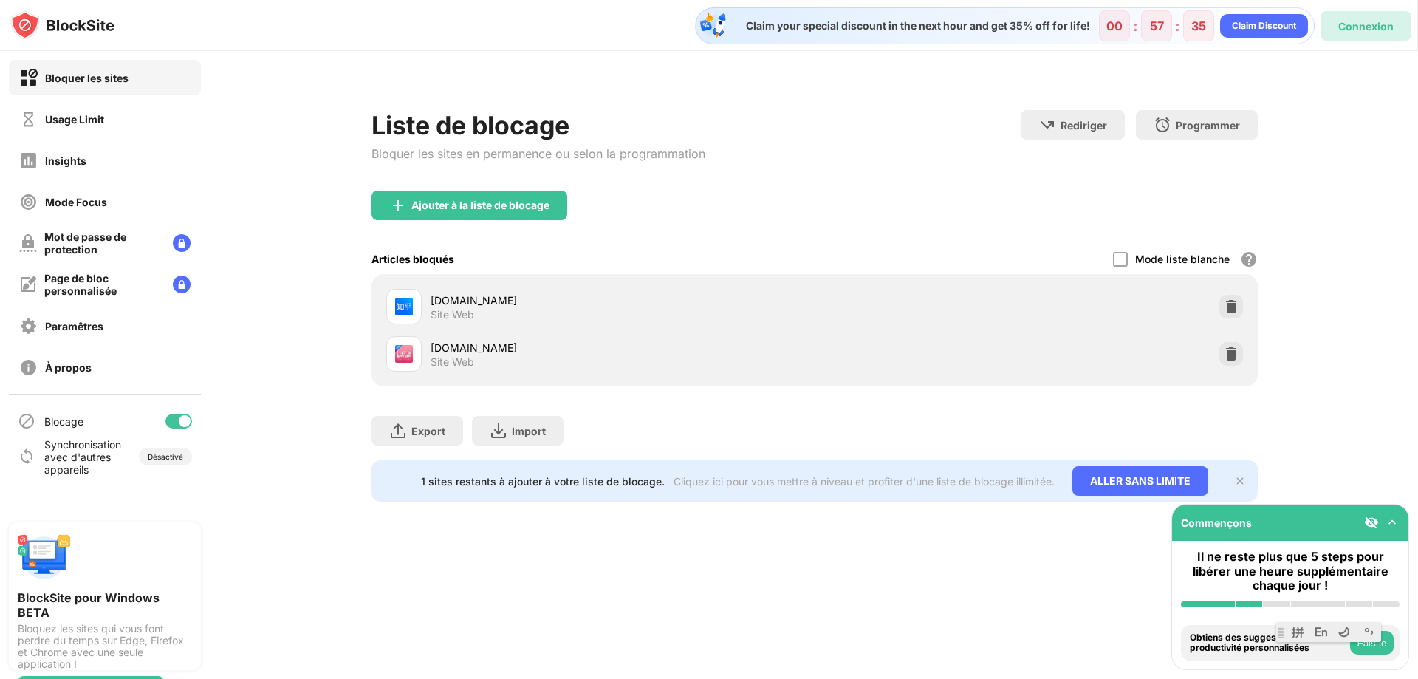
click at [1353, 27] on div "Connexion" at bounding box center [1365, 26] width 55 height 13
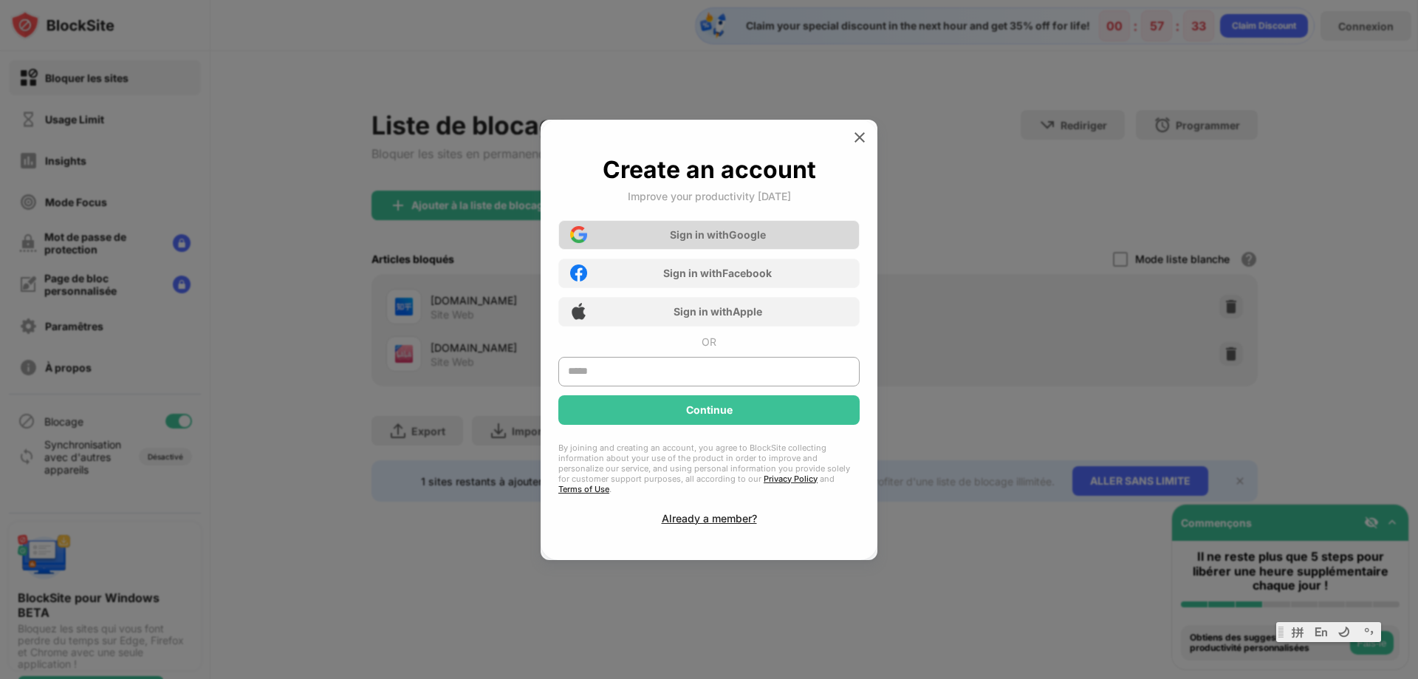
click at [730, 233] on div "Sign in with Google" at bounding box center [718, 234] width 96 height 13
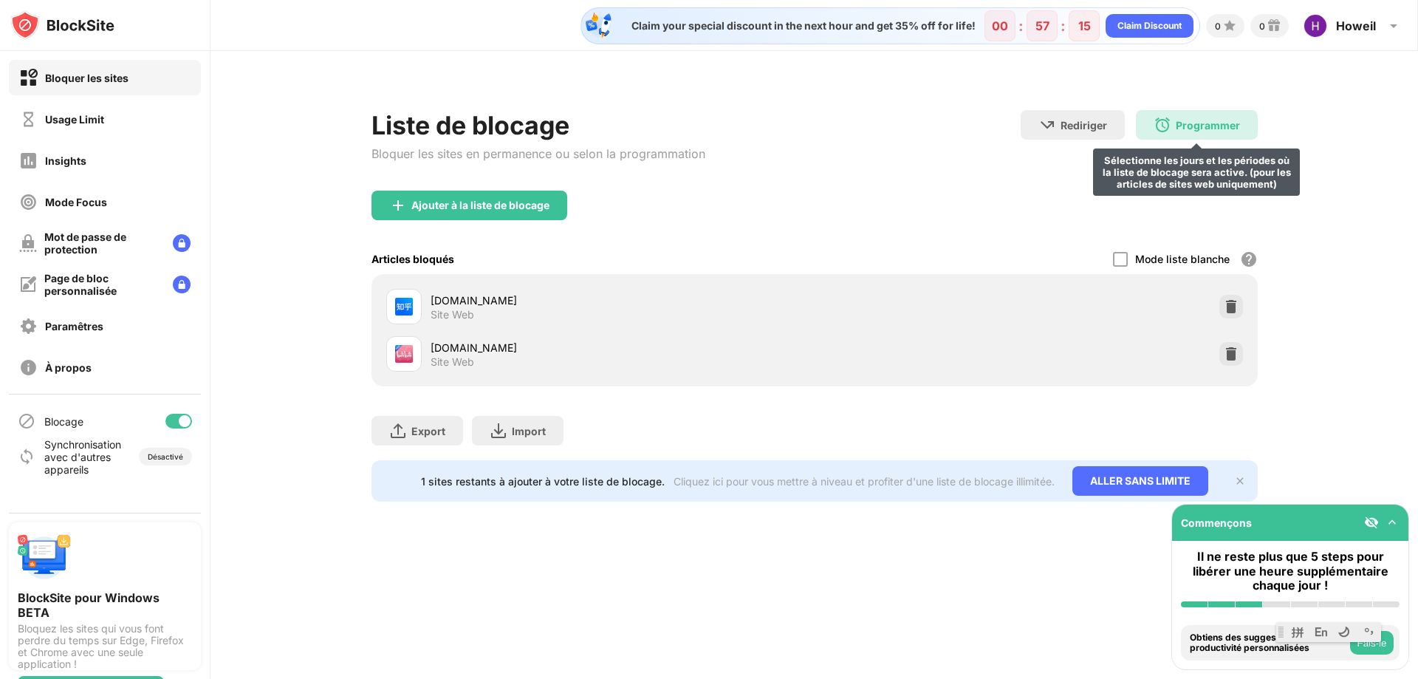
click at [1198, 125] on div "Programmer" at bounding box center [1208, 125] width 64 height 13
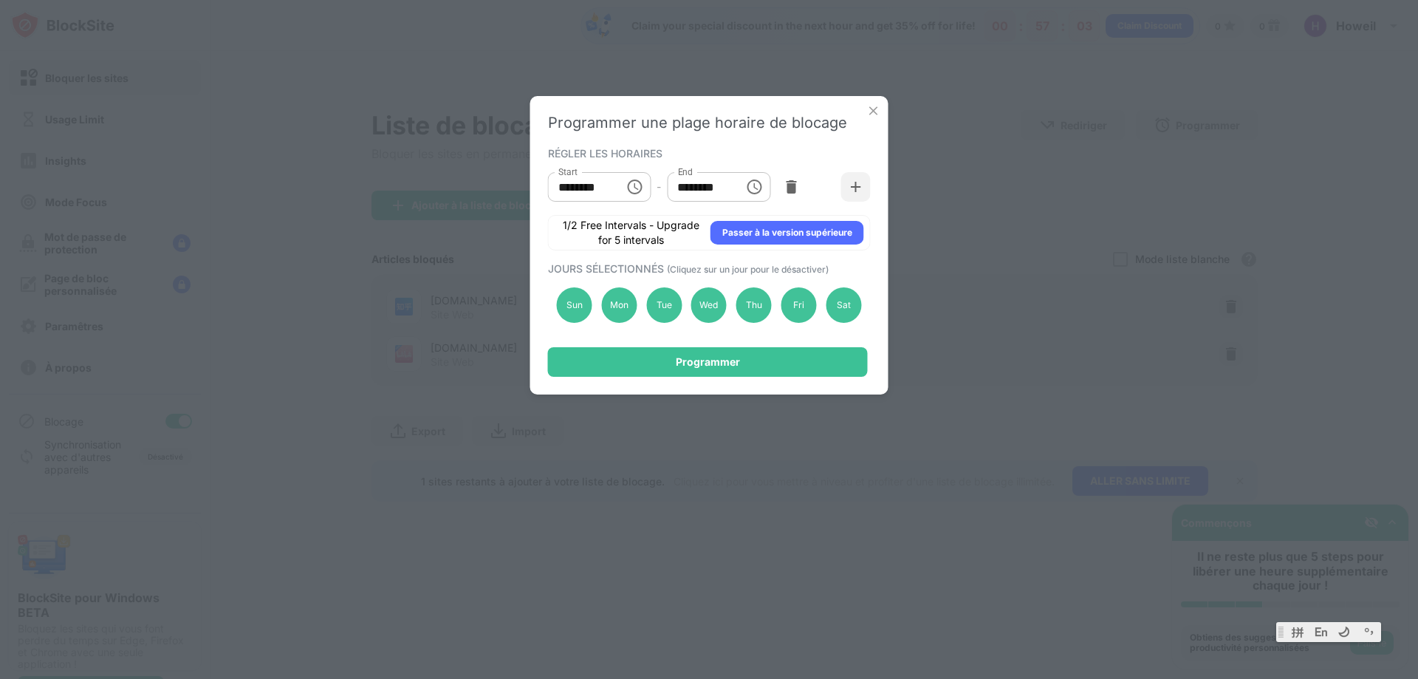
click at [870, 111] on img at bounding box center [873, 110] width 15 height 15
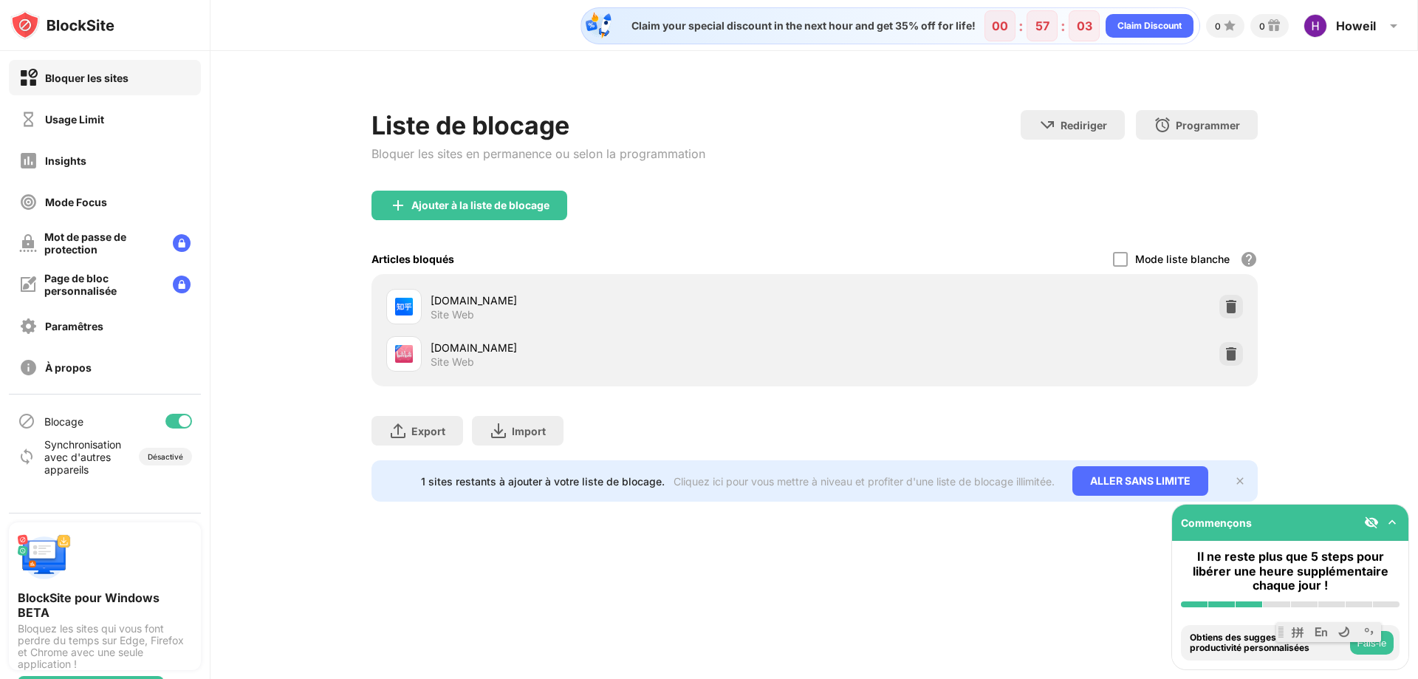
click at [947, 166] on div "Liste de blocage Bloquer les sites en permanence ou selon la programmation Redi…" at bounding box center [814, 150] width 886 height 80
click at [1235, 476] on img at bounding box center [1240, 481] width 12 height 12
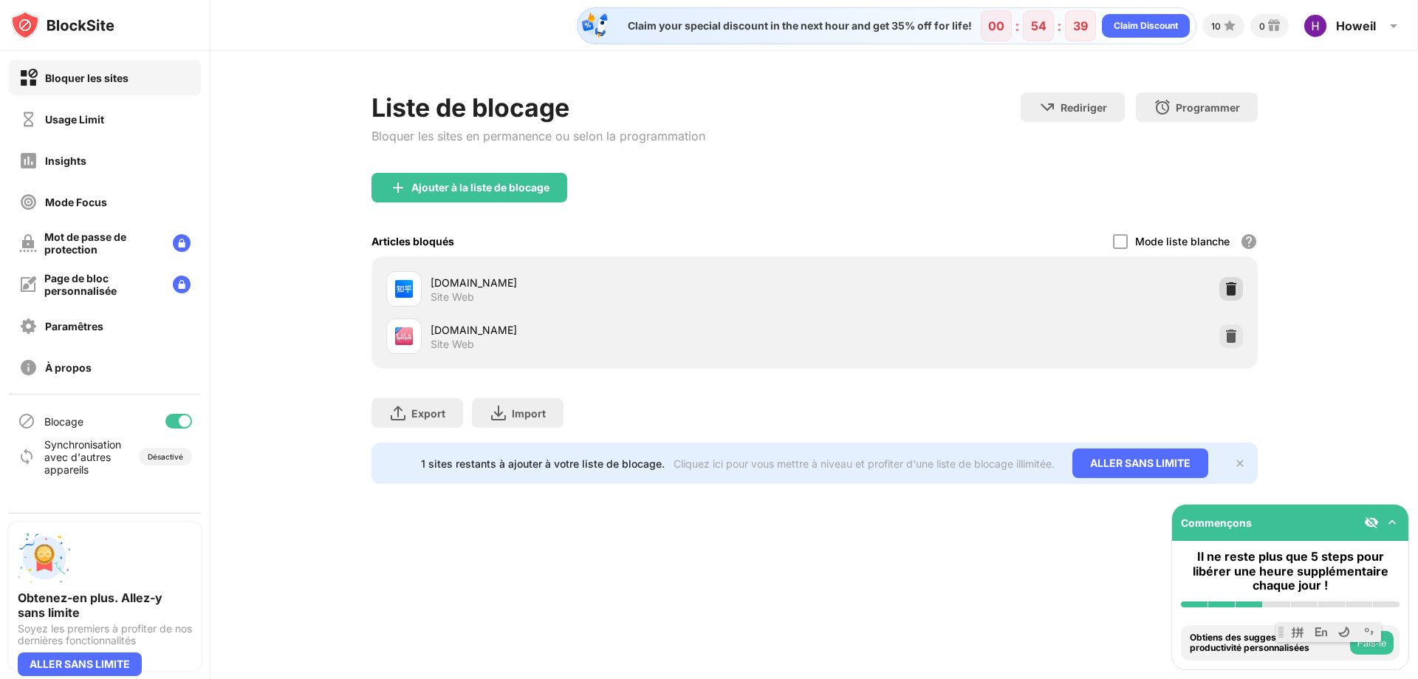
click at [1234, 297] on div at bounding box center [1231, 289] width 24 height 24
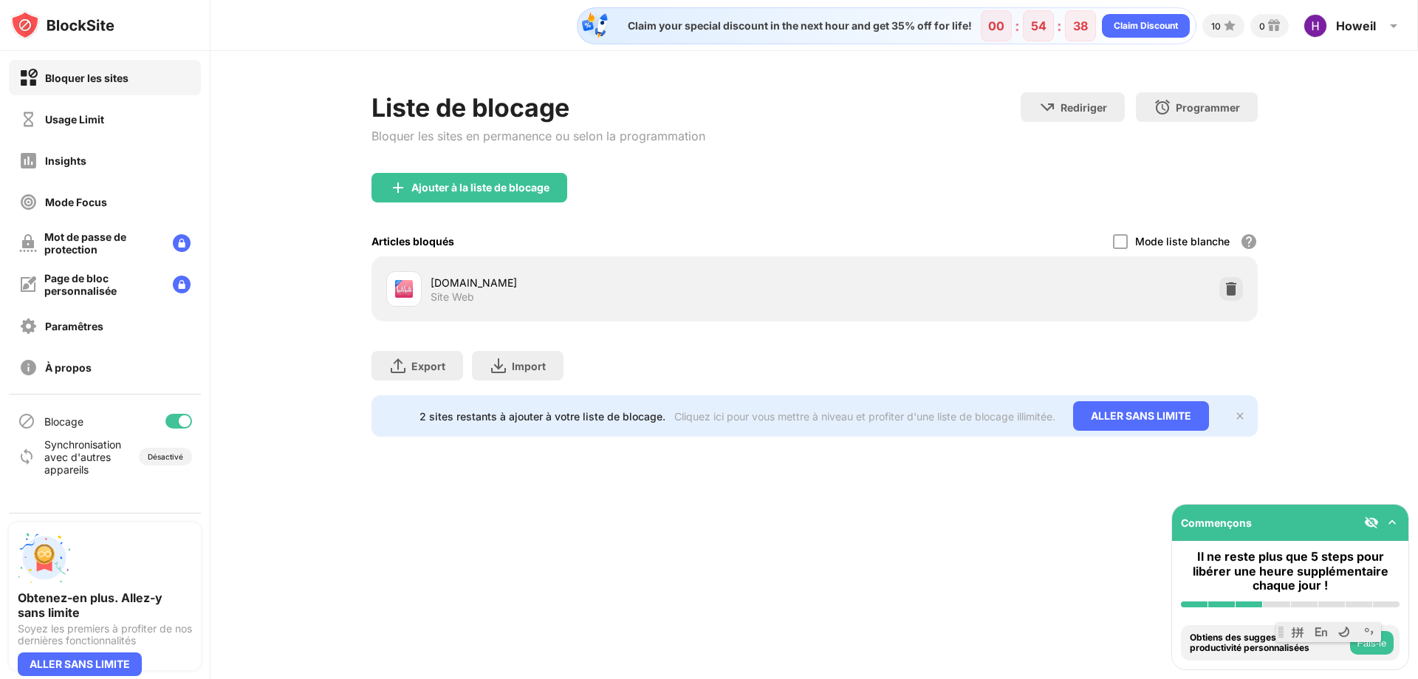
click at [1234, 292] on img at bounding box center [1231, 288] width 15 height 15
